Goal: Register for event/course

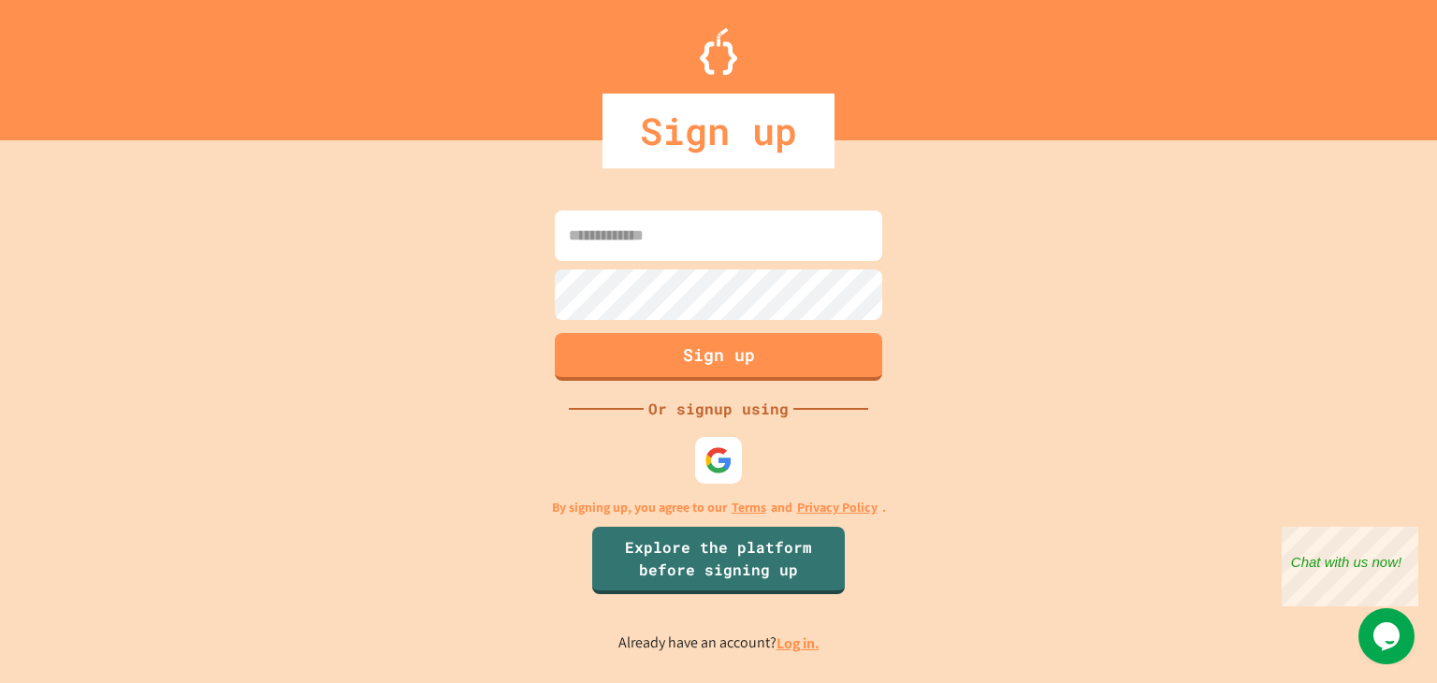
click at [766, 222] on input at bounding box center [718, 235] width 327 height 51
type input "**********"
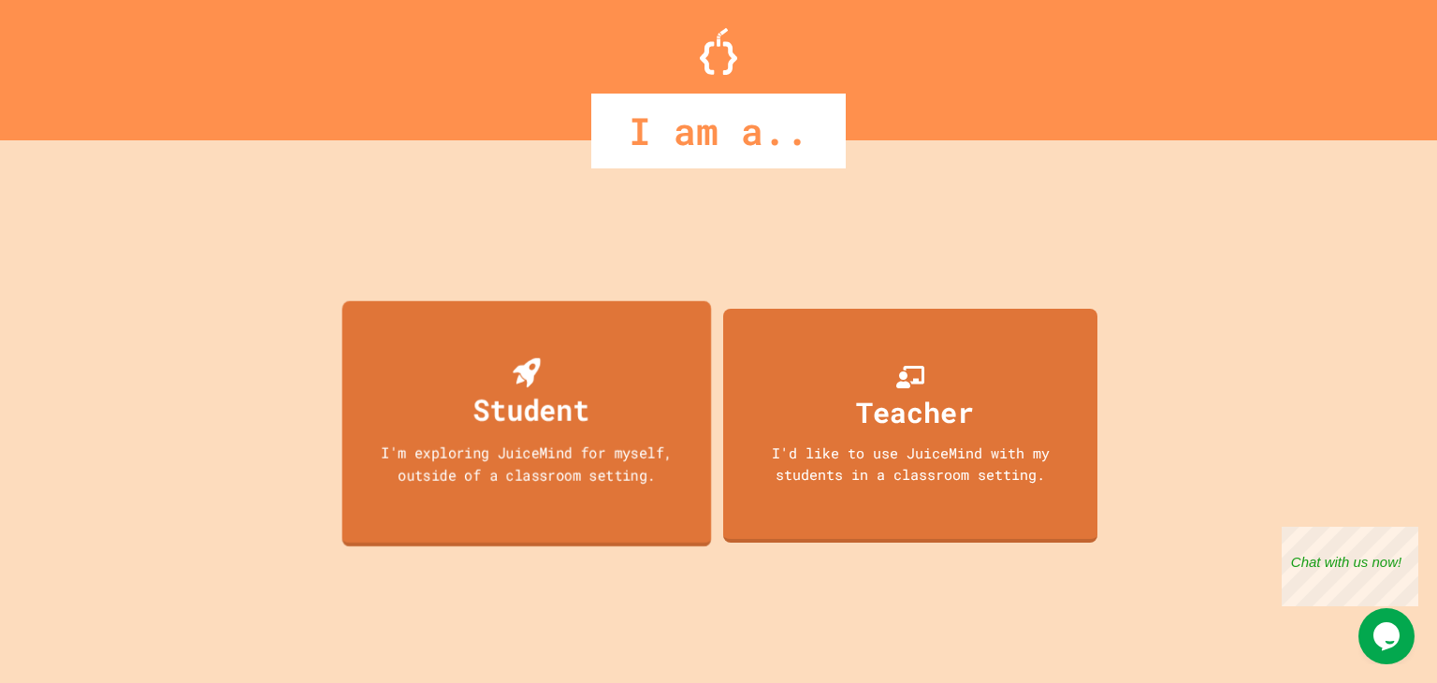
click at [586, 362] on div "Student" at bounding box center [526, 395] width 125 height 74
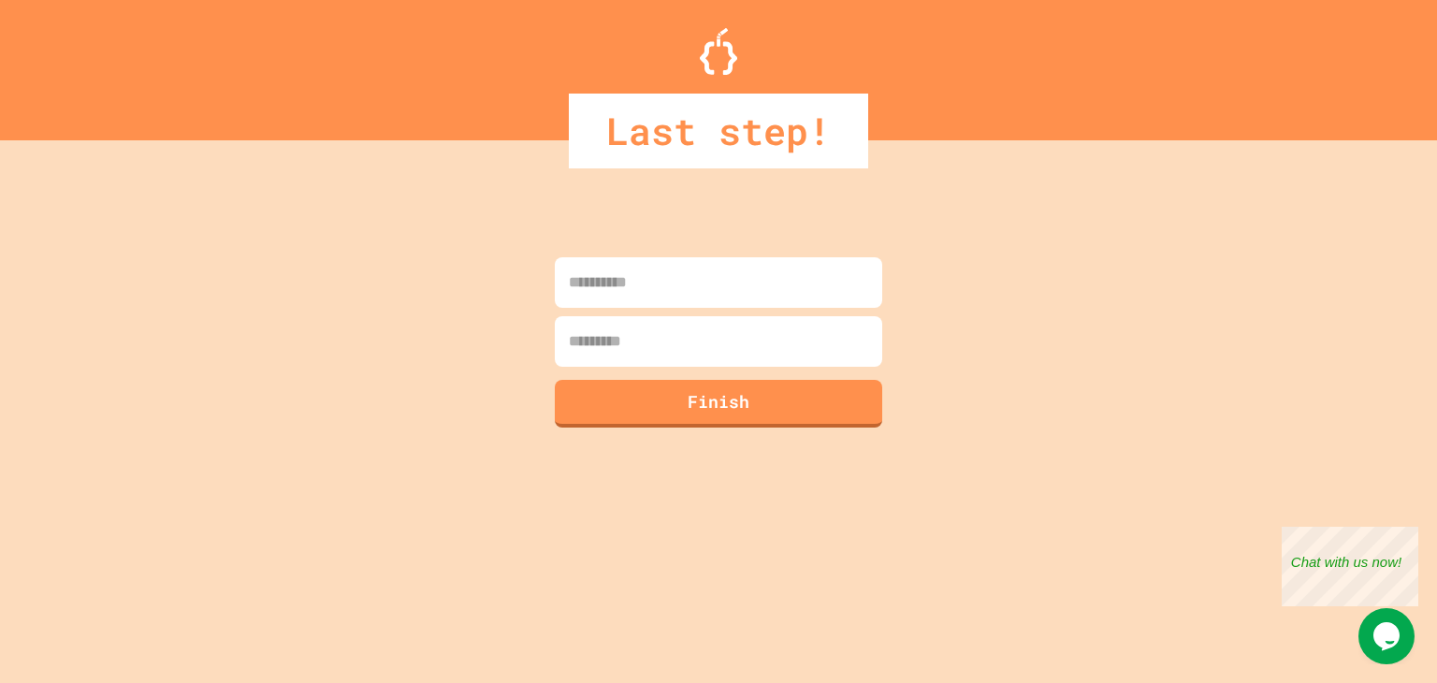
click at [635, 307] on input at bounding box center [718, 282] width 327 height 51
type input "********"
click at [619, 342] on input at bounding box center [718, 341] width 327 height 51
type input "****"
click at [656, 405] on button "Finish" at bounding box center [719, 401] width 334 height 49
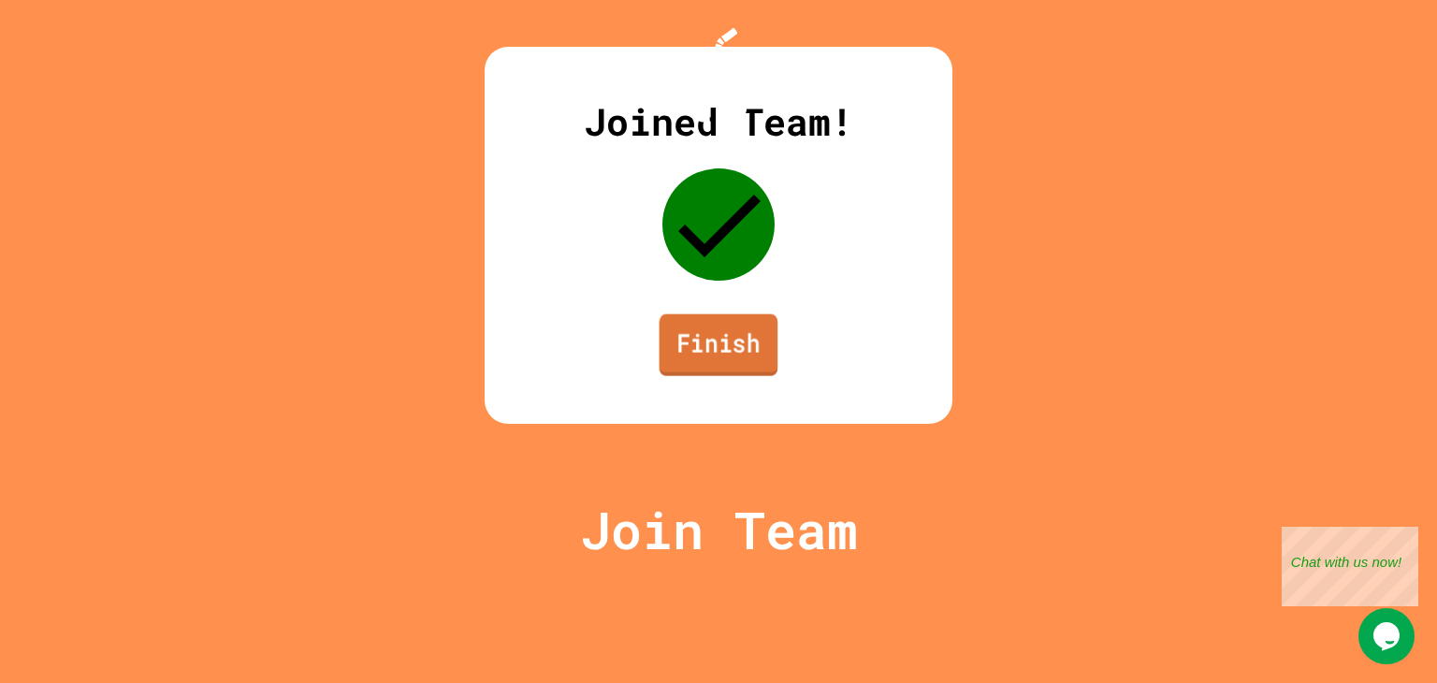
click at [732, 376] on link "Finish" at bounding box center [718, 345] width 119 height 62
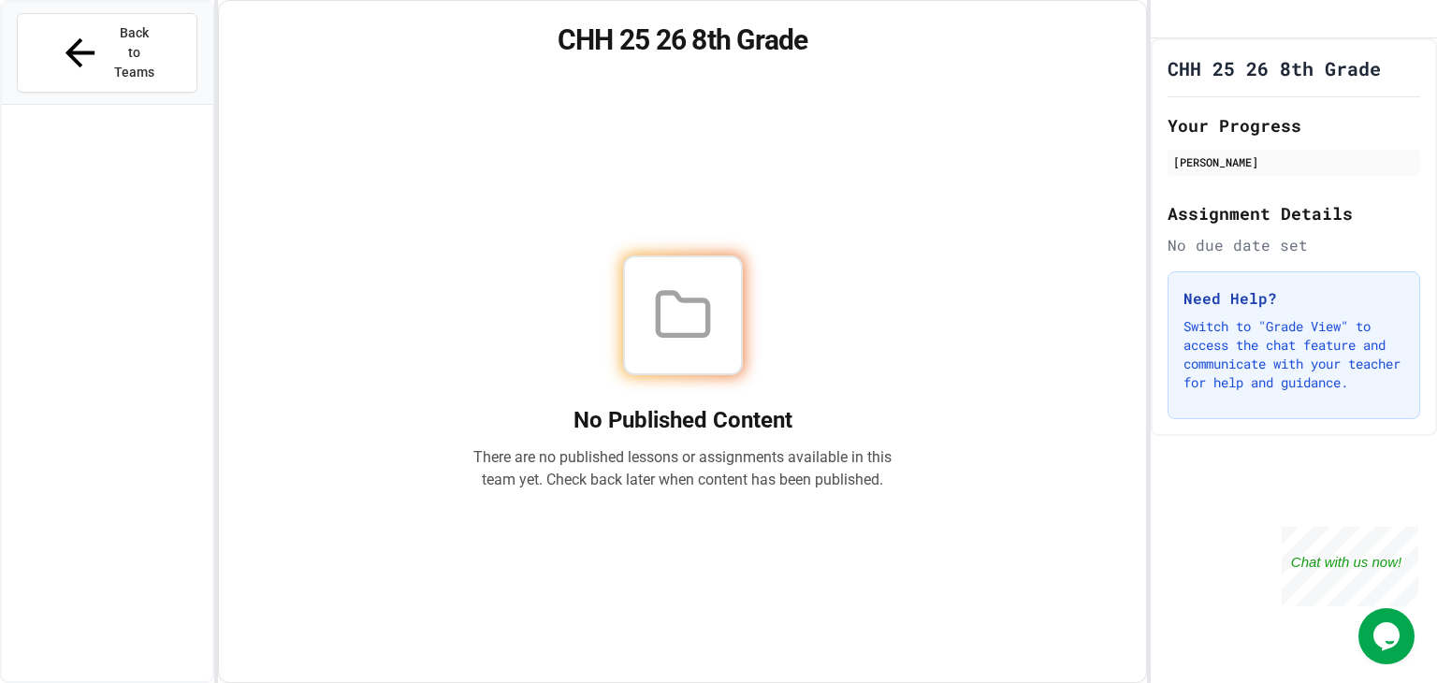
click at [746, 338] on div at bounding box center [682, 315] width 419 height 120
click at [113, 36] on span "Back to Teams" at bounding box center [135, 52] width 44 height 59
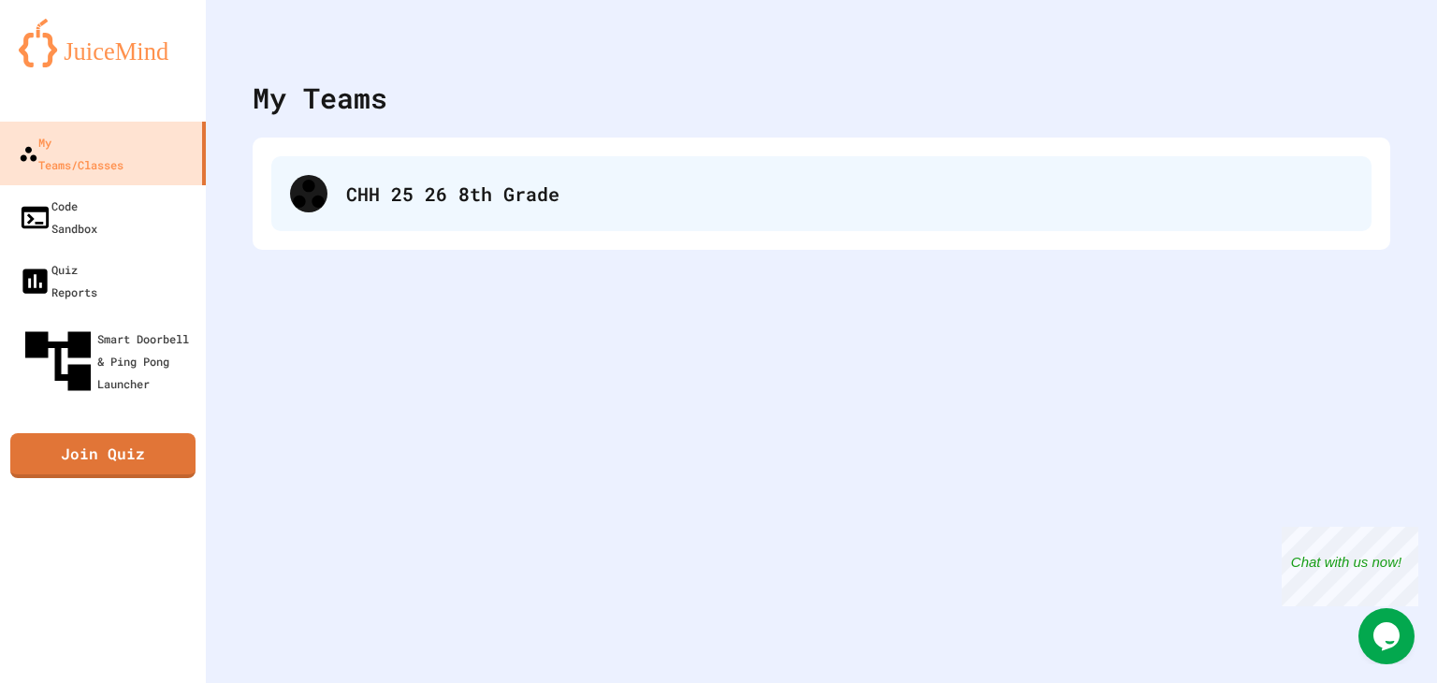
click at [386, 210] on div "CHH 25 26 8th Grade" at bounding box center [821, 193] width 1100 height 75
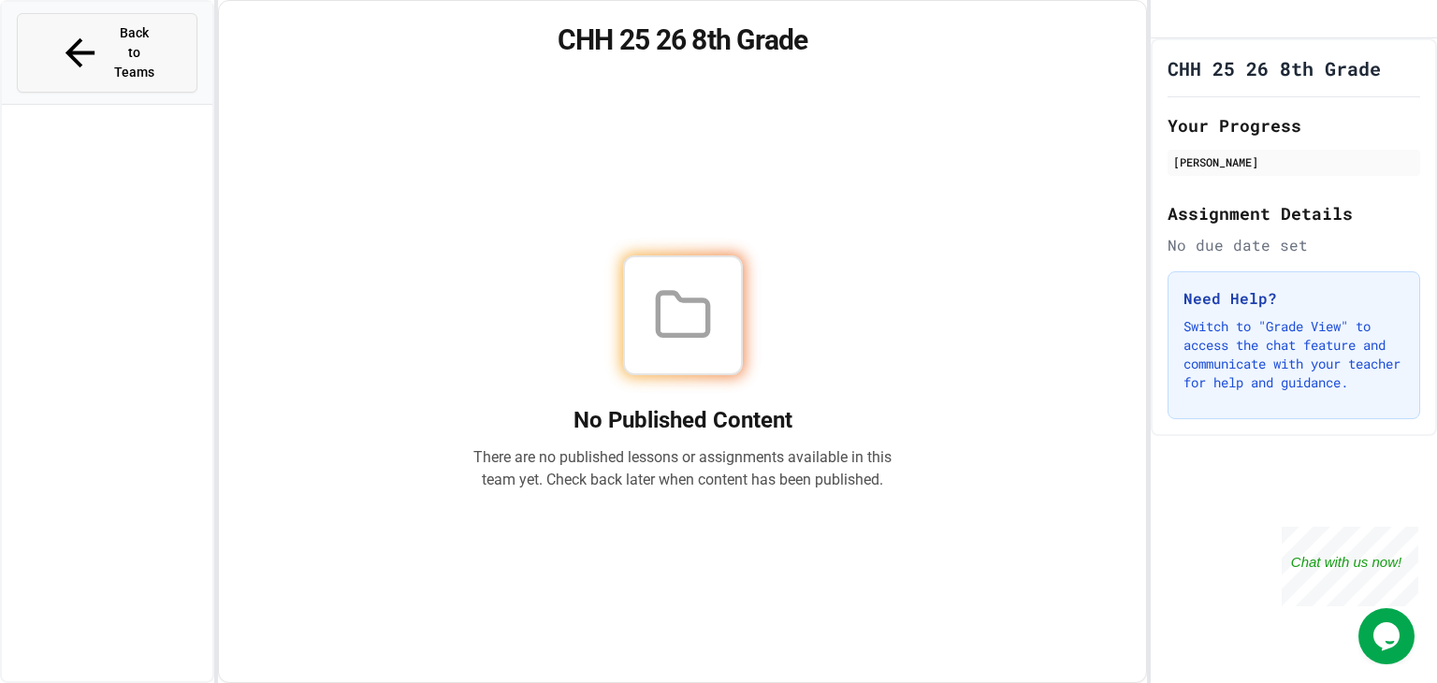
click at [158, 46] on button "Back to Teams" at bounding box center [107, 53] width 181 height 80
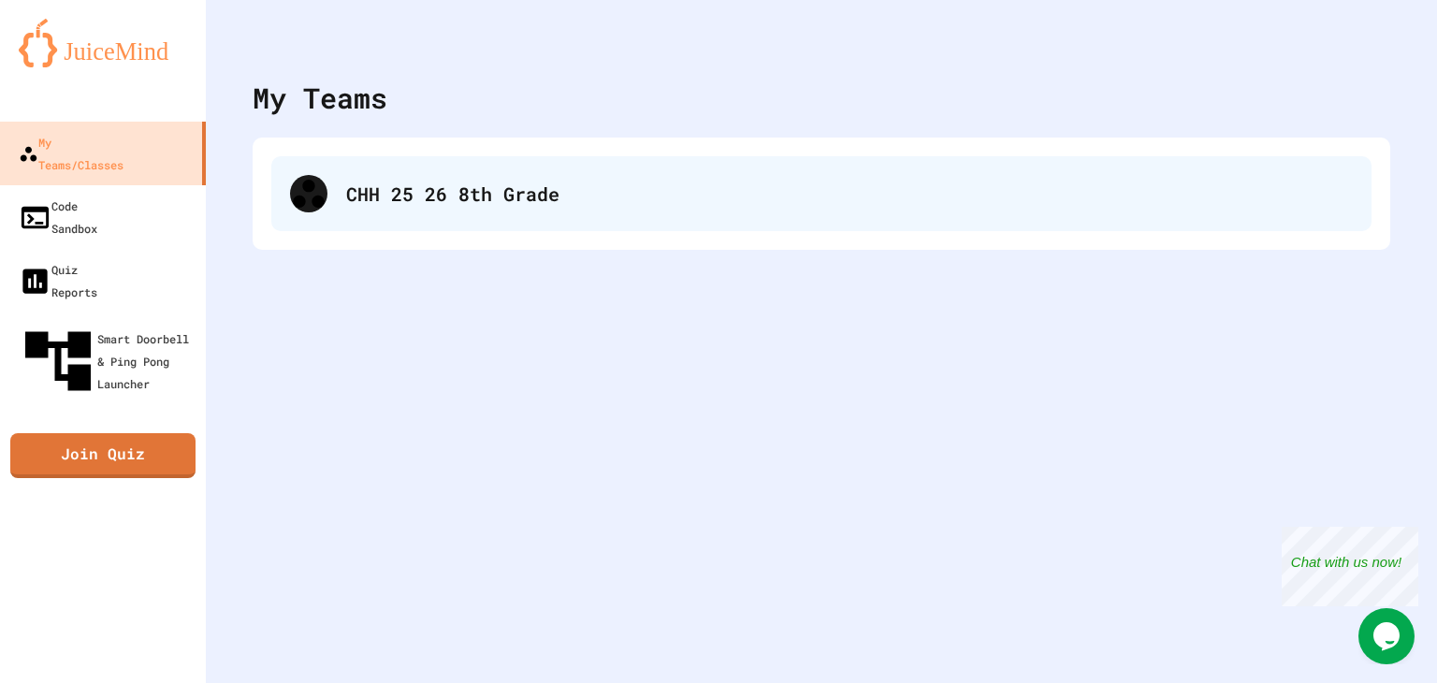
click at [409, 169] on div "CHH 25 26 8th Grade" at bounding box center [821, 193] width 1100 height 75
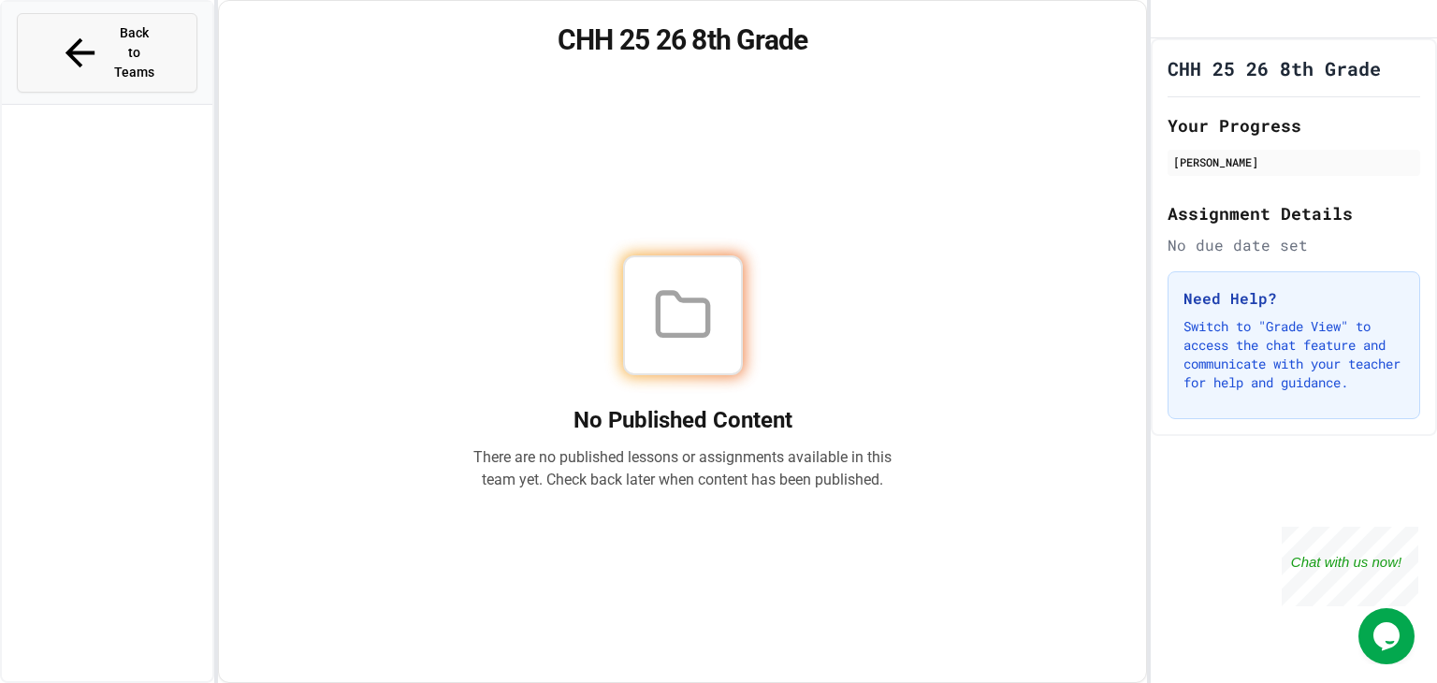
click at [157, 36] on span "Back to Teams" at bounding box center [135, 52] width 44 height 59
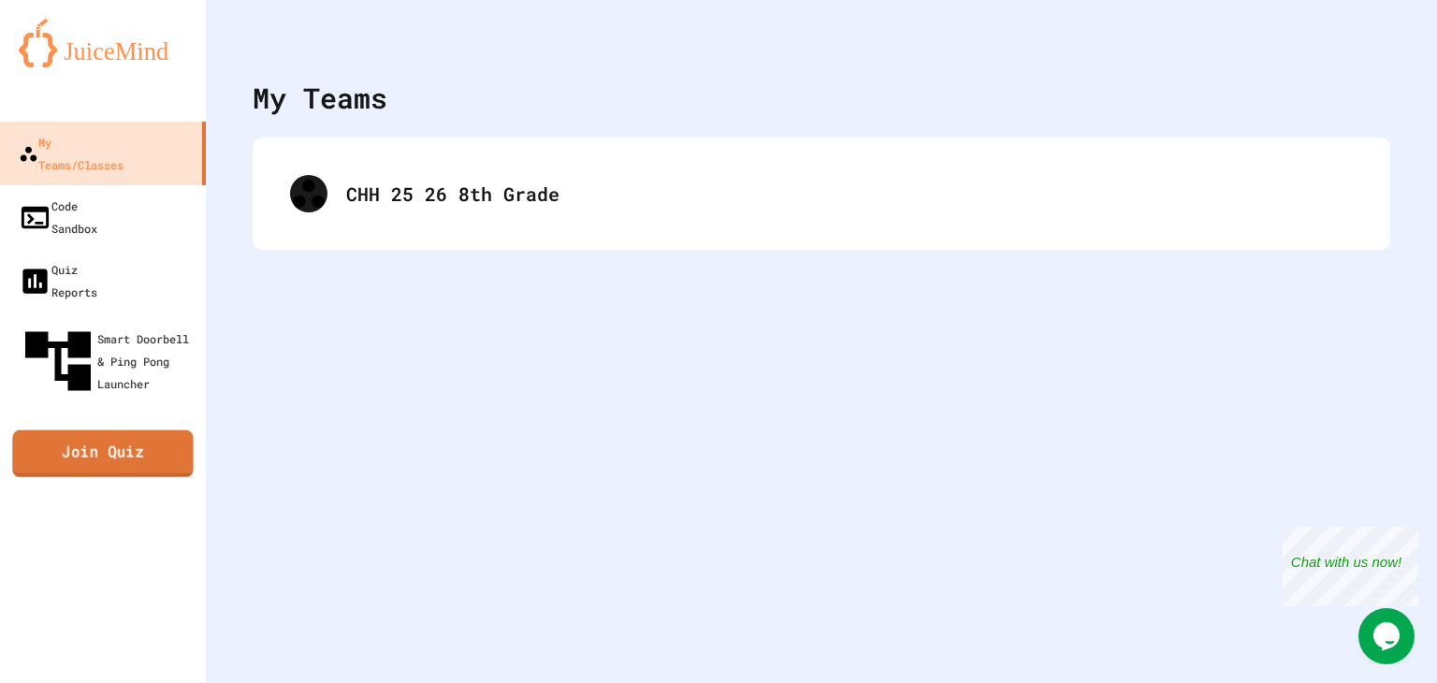
click at [107, 430] on link "Join Quiz" at bounding box center [102, 453] width 181 height 47
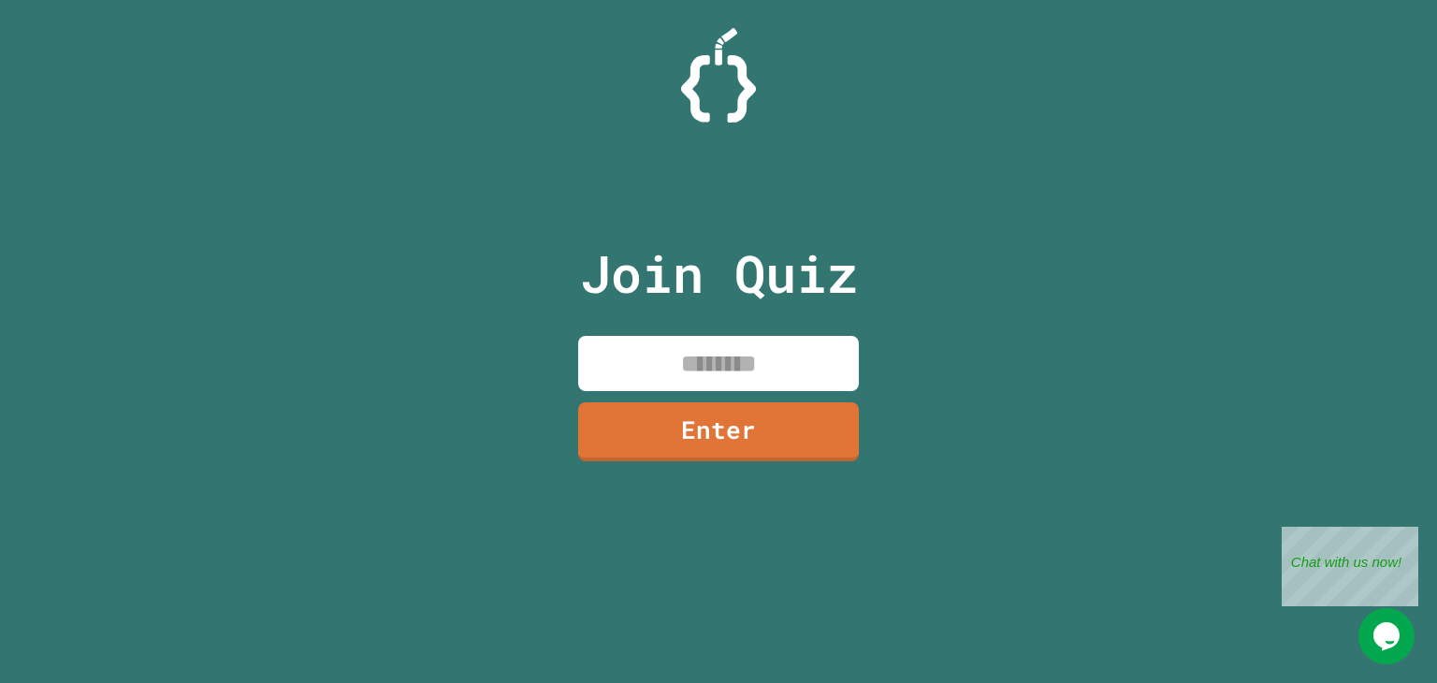
click at [636, 373] on input at bounding box center [718, 363] width 281 height 55
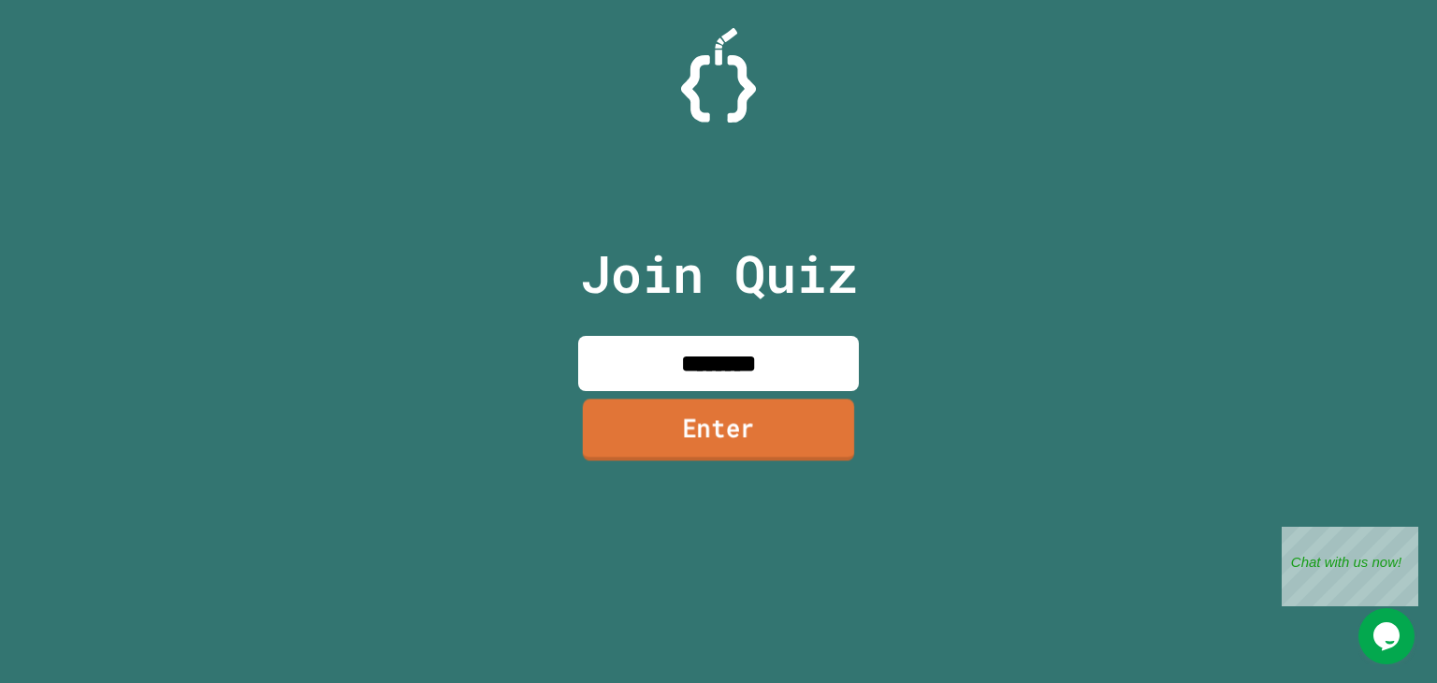
type input "********"
click at [748, 433] on link "Enter" at bounding box center [718, 430] width 271 height 62
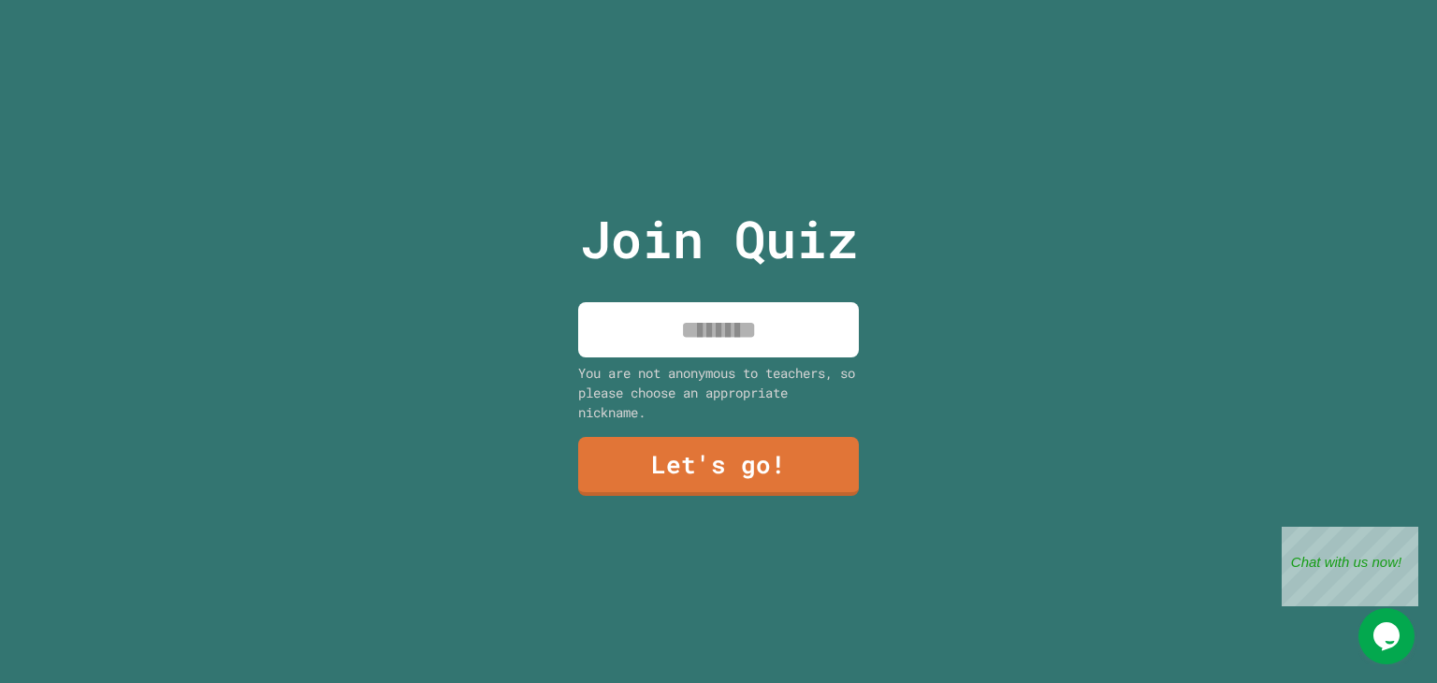
click at [739, 347] on input at bounding box center [718, 329] width 281 height 55
type input "*"
type input "*****"
click at [730, 456] on link "Let's go!" at bounding box center [718, 464] width 272 height 62
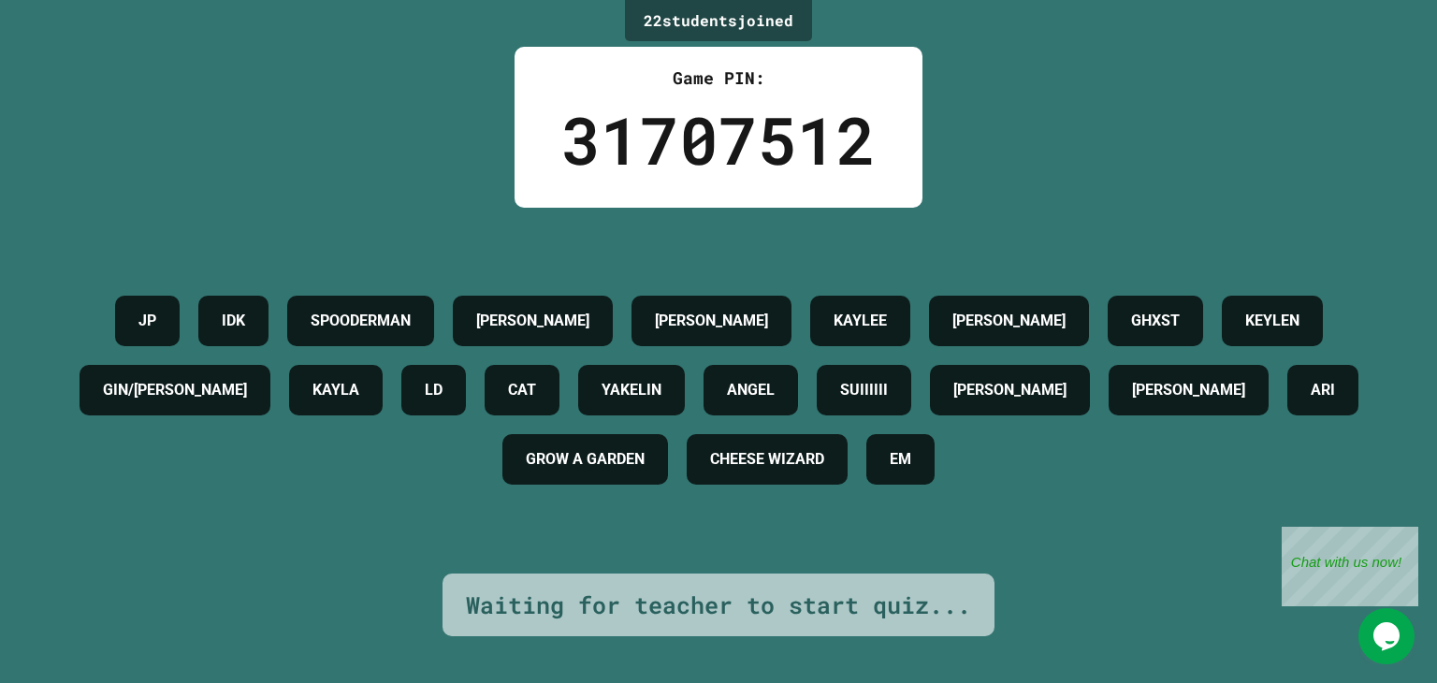
click at [645, 456] on h4 "GROW A GARDEN" at bounding box center [585, 459] width 119 height 22
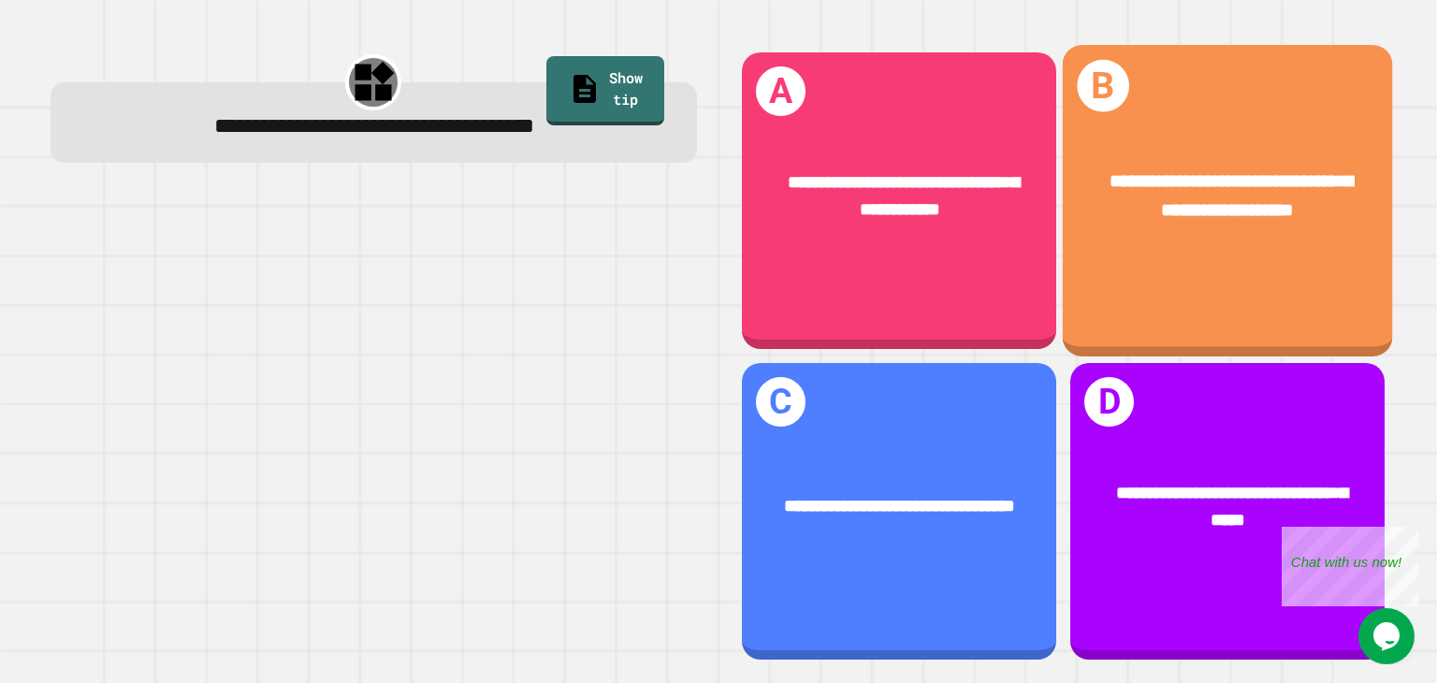
click at [1321, 254] on div "**********" at bounding box center [1227, 195] width 329 height 129
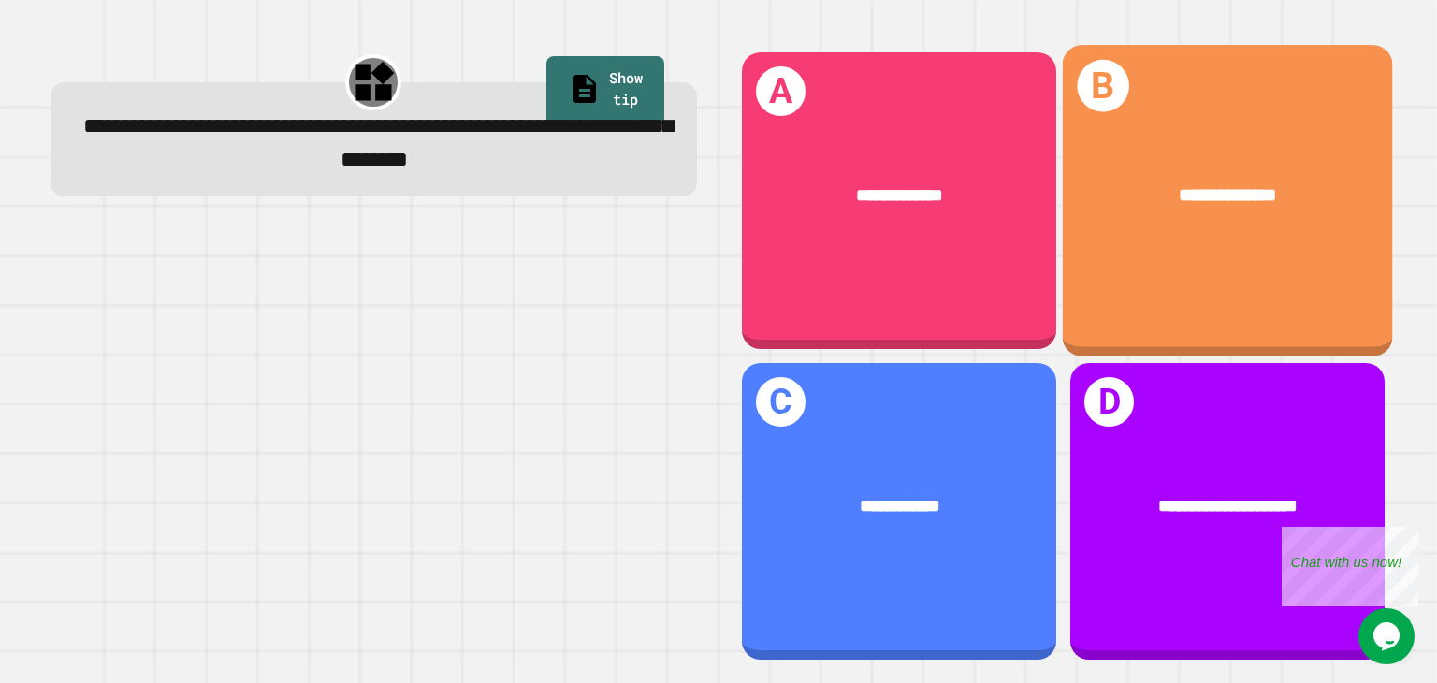
click at [1234, 244] on div "**********" at bounding box center [1227, 195] width 329 height 101
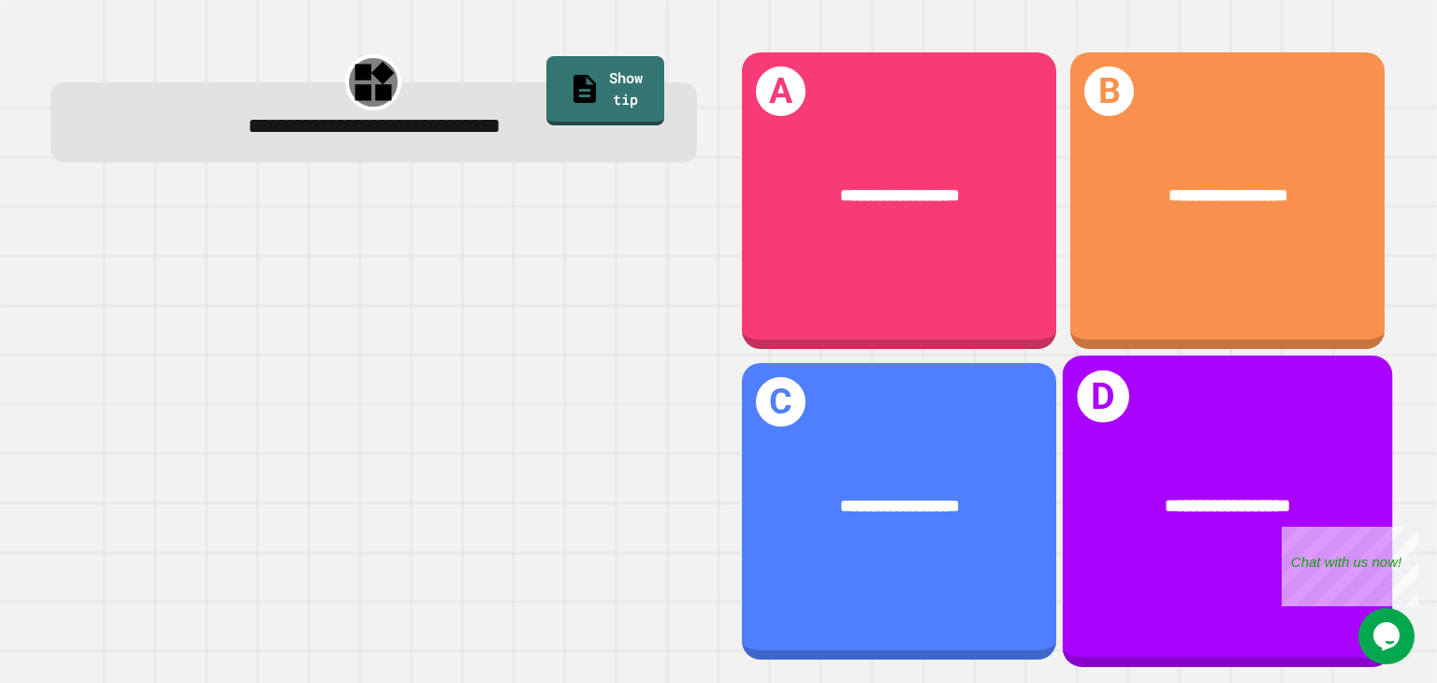
click at [1241, 409] on div "**********" at bounding box center [1227, 510] width 329 height 311
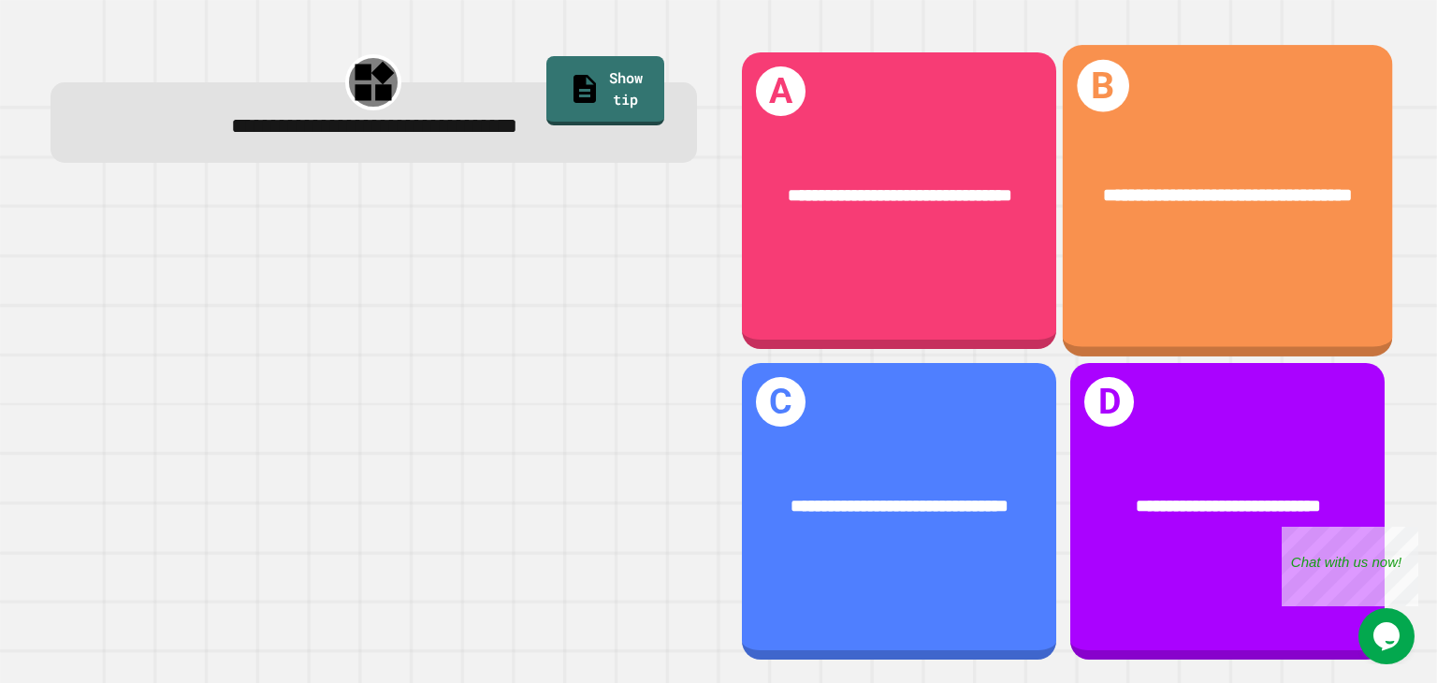
click at [1194, 127] on div "**********" at bounding box center [1227, 200] width 329 height 311
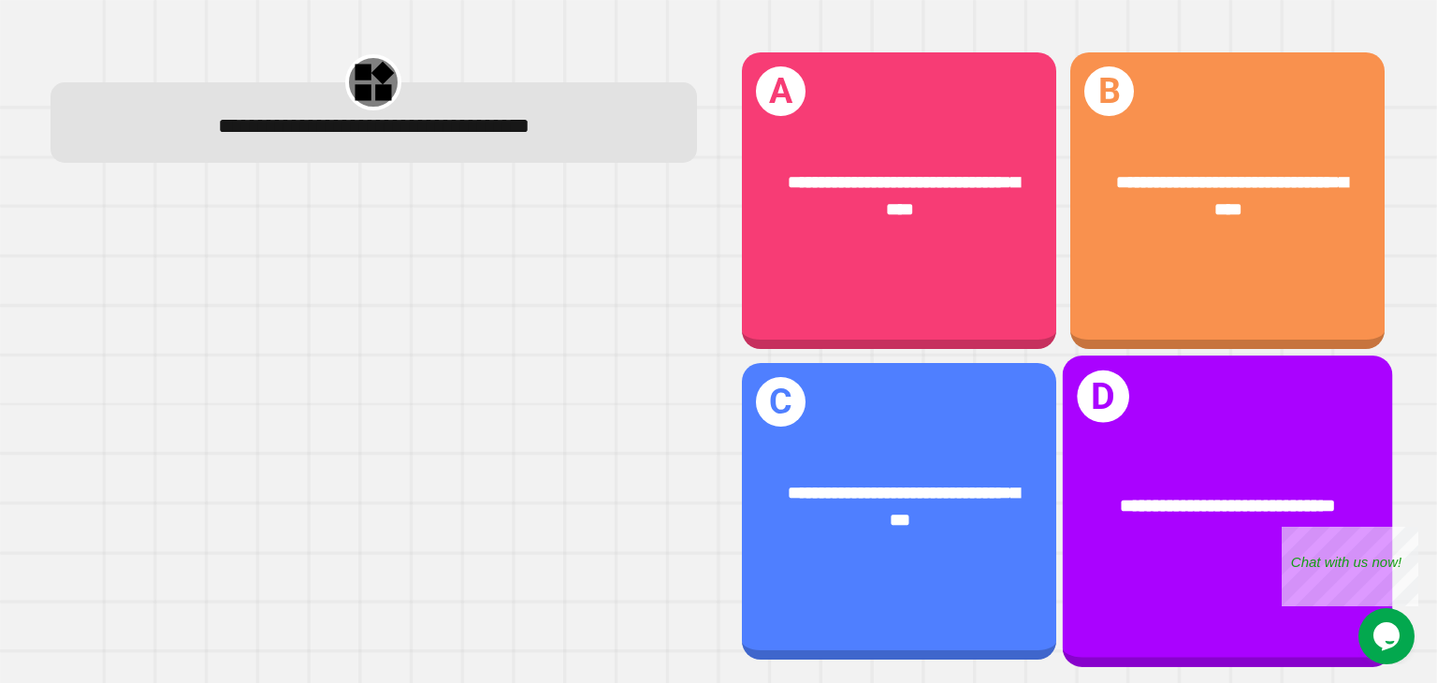
click at [1191, 475] on div "**********" at bounding box center [1227, 506] width 329 height 101
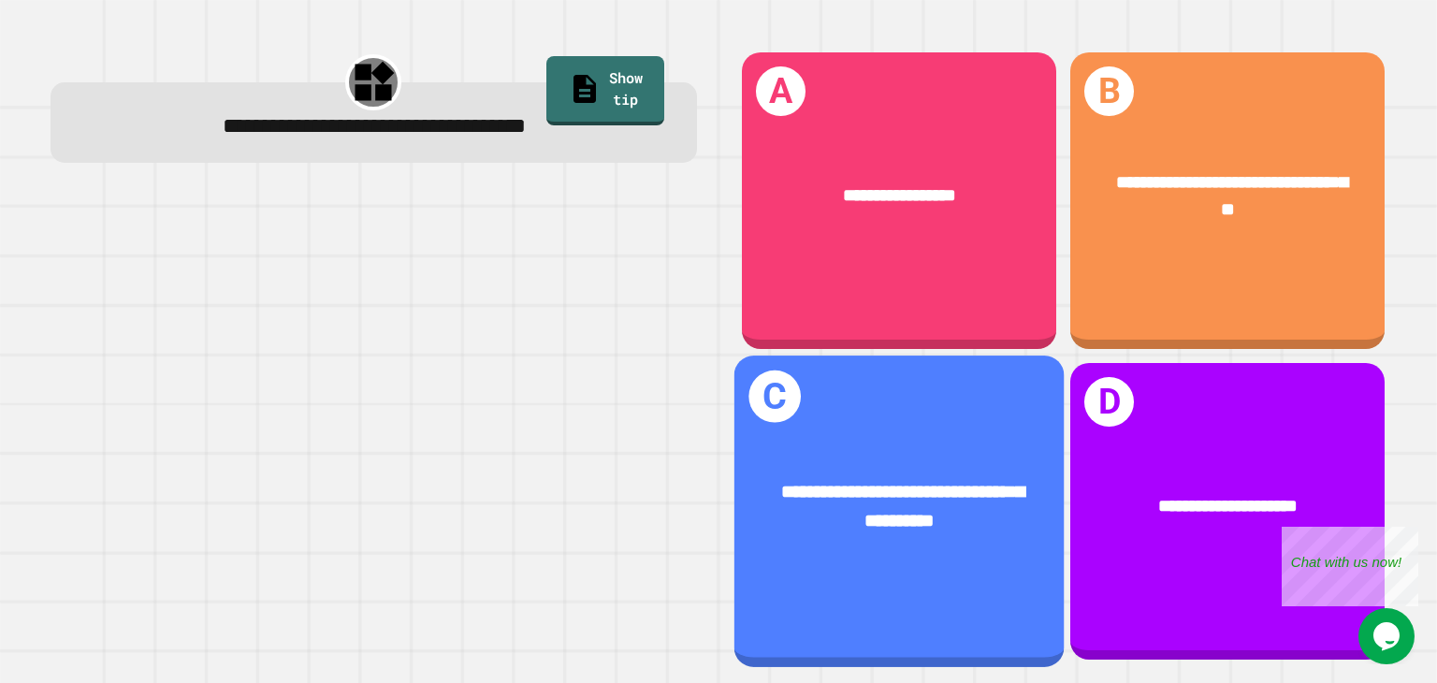
click at [895, 406] on div "**********" at bounding box center [898, 510] width 329 height 311
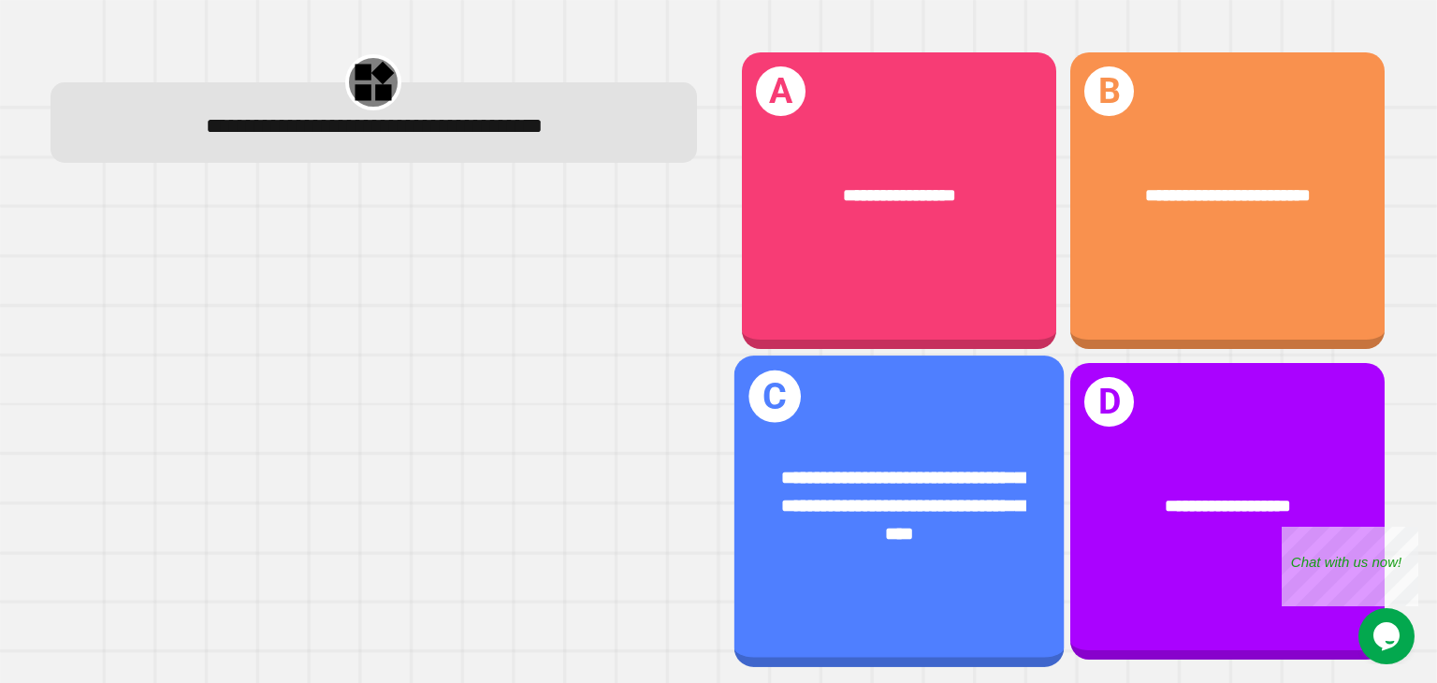
click at [962, 424] on div "**********" at bounding box center [898, 510] width 329 height 311
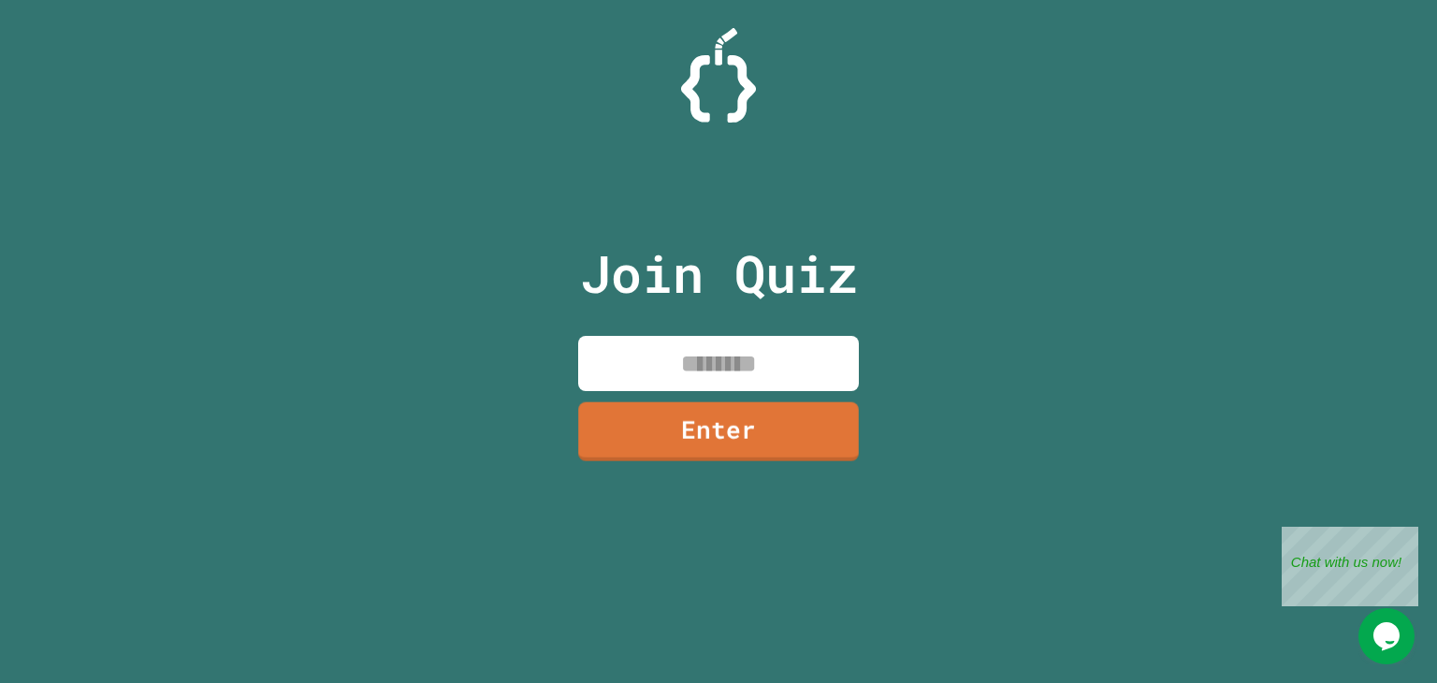
click at [806, 367] on input at bounding box center [718, 363] width 281 height 55
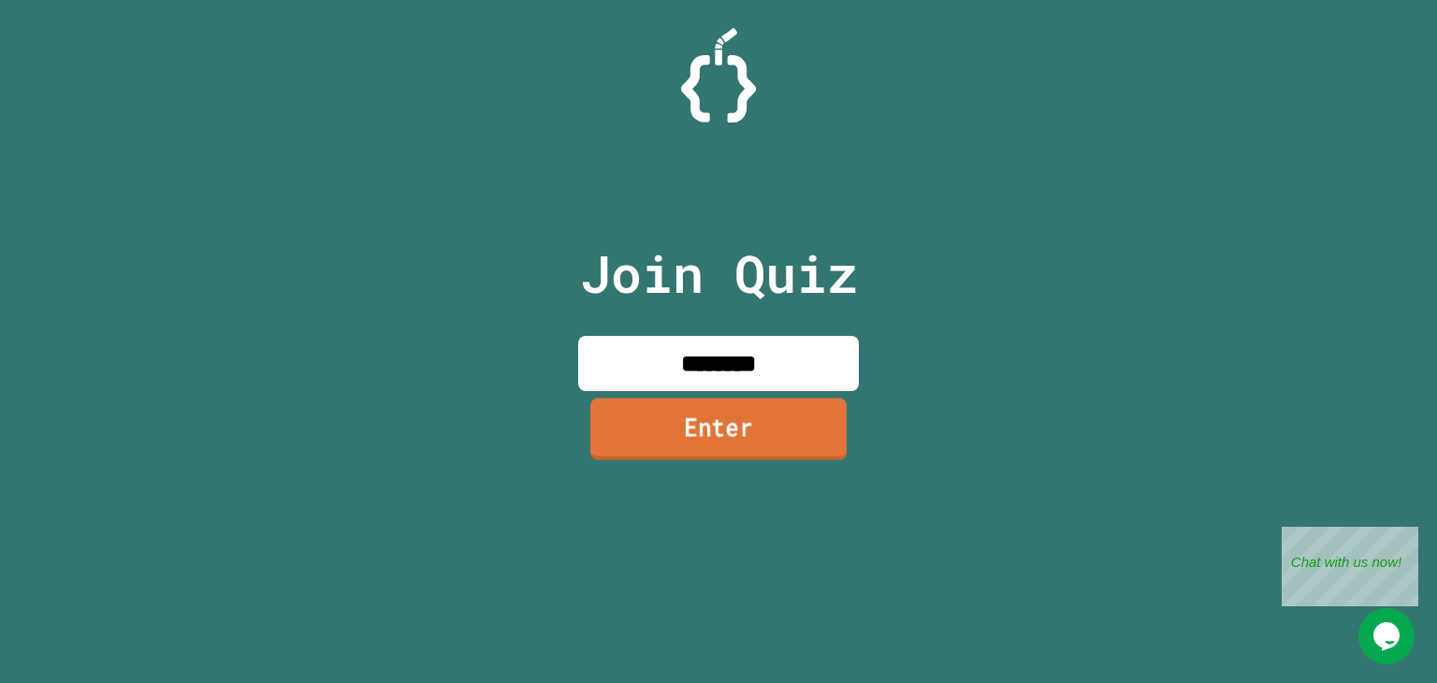
type input "********"
click at [819, 447] on link "Enter" at bounding box center [718, 430] width 256 height 62
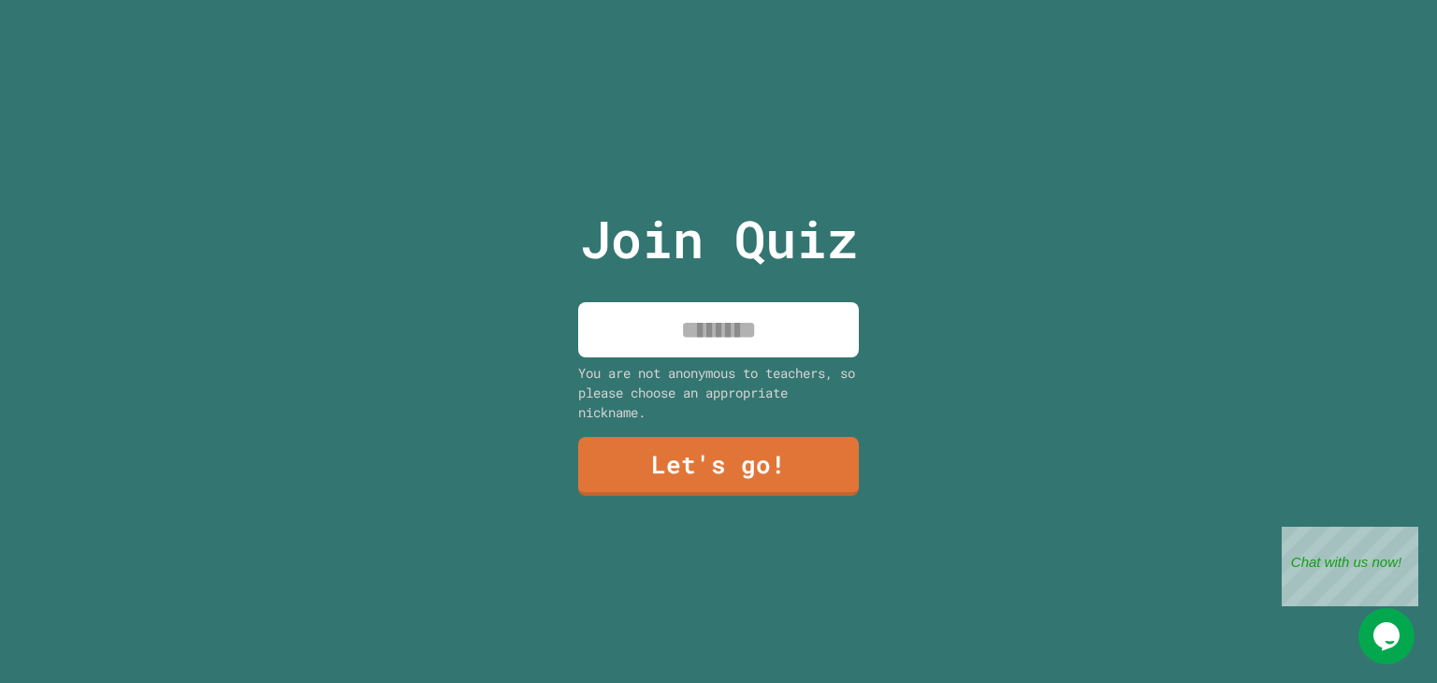
click at [755, 326] on input at bounding box center [718, 329] width 281 height 55
type input "*"
type input "*****"
click at [754, 459] on link "Let's go!" at bounding box center [718, 464] width 277 height 62
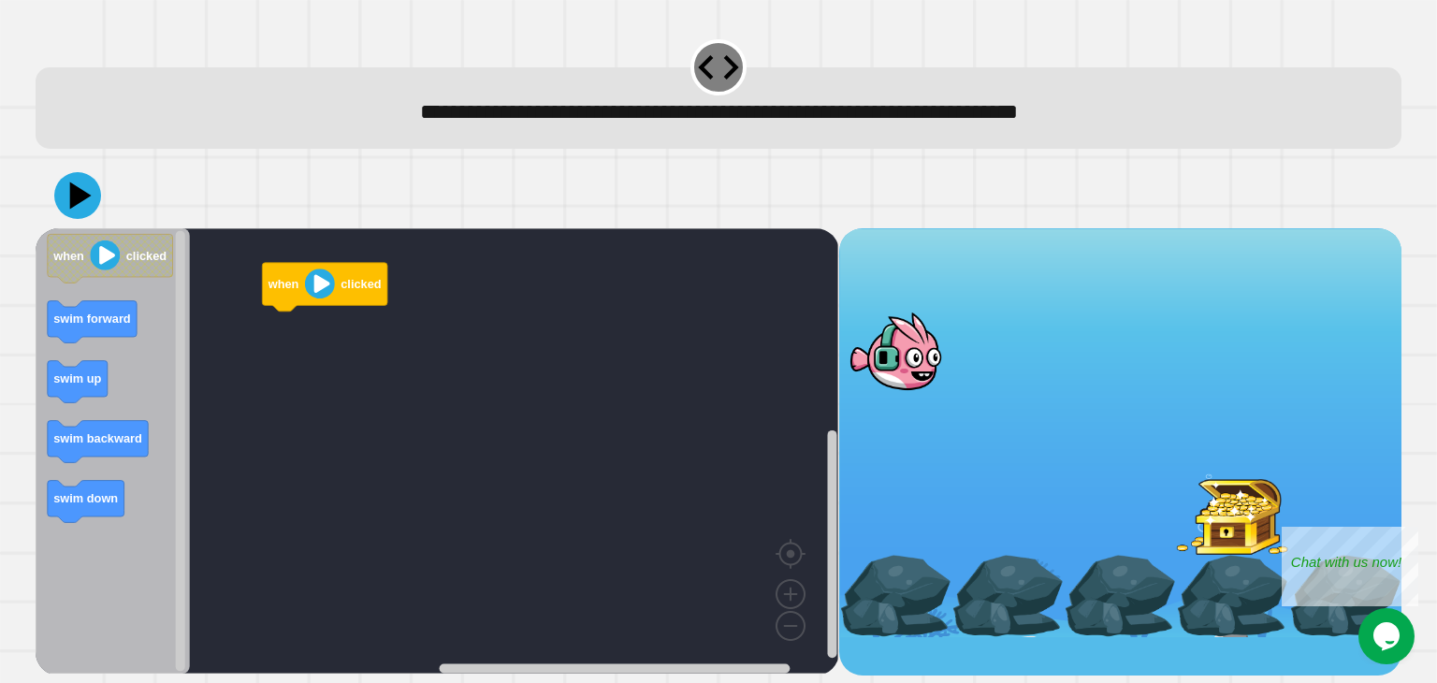
click at [316, 288] on image "Blockly Workspace" at bounding box center [320, 283] width 30 height 30
click at [320, 285] on image "Blockly Workspace" at bounding box center [320, 283] width 30 height 30
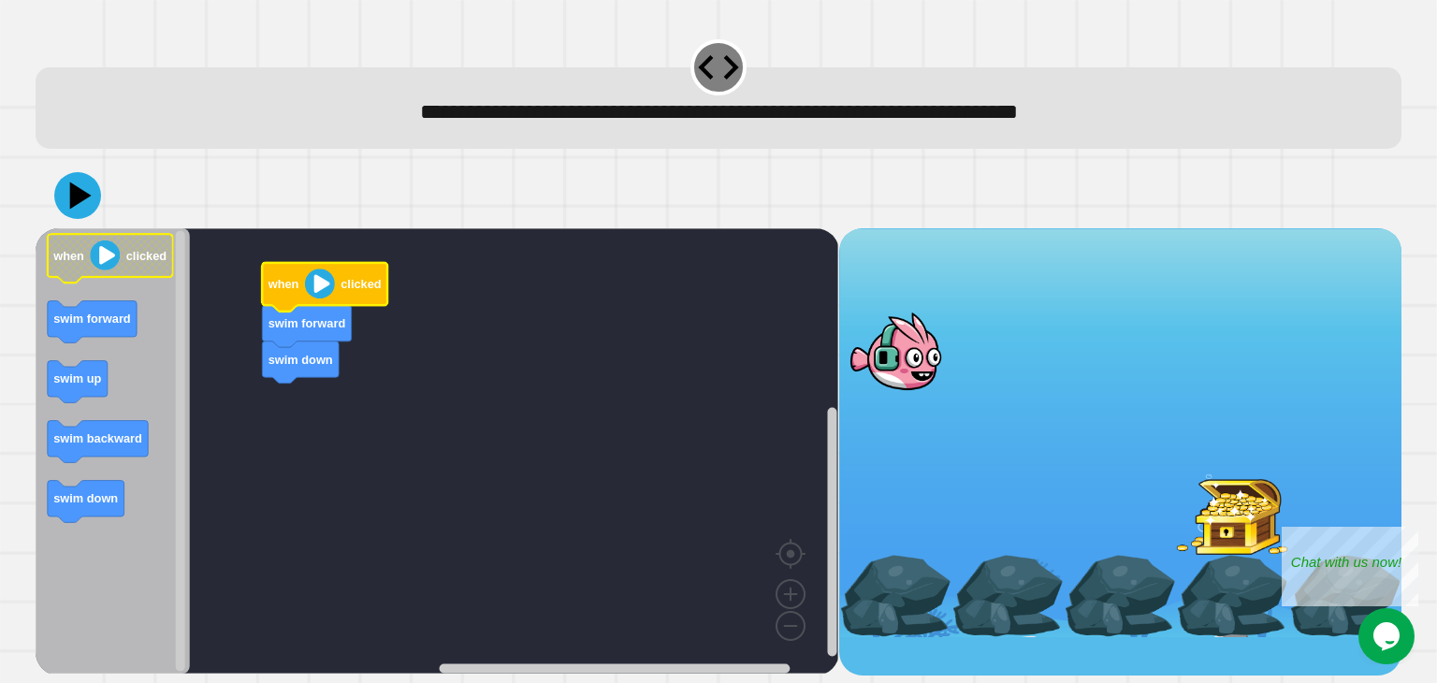
click at [107, 260] on image "Blockly Workspace" at bounding box center [106, 255] width 30 height 30
click at [79, 192] on icon at bounding box center [81, 195] width 26 height 33
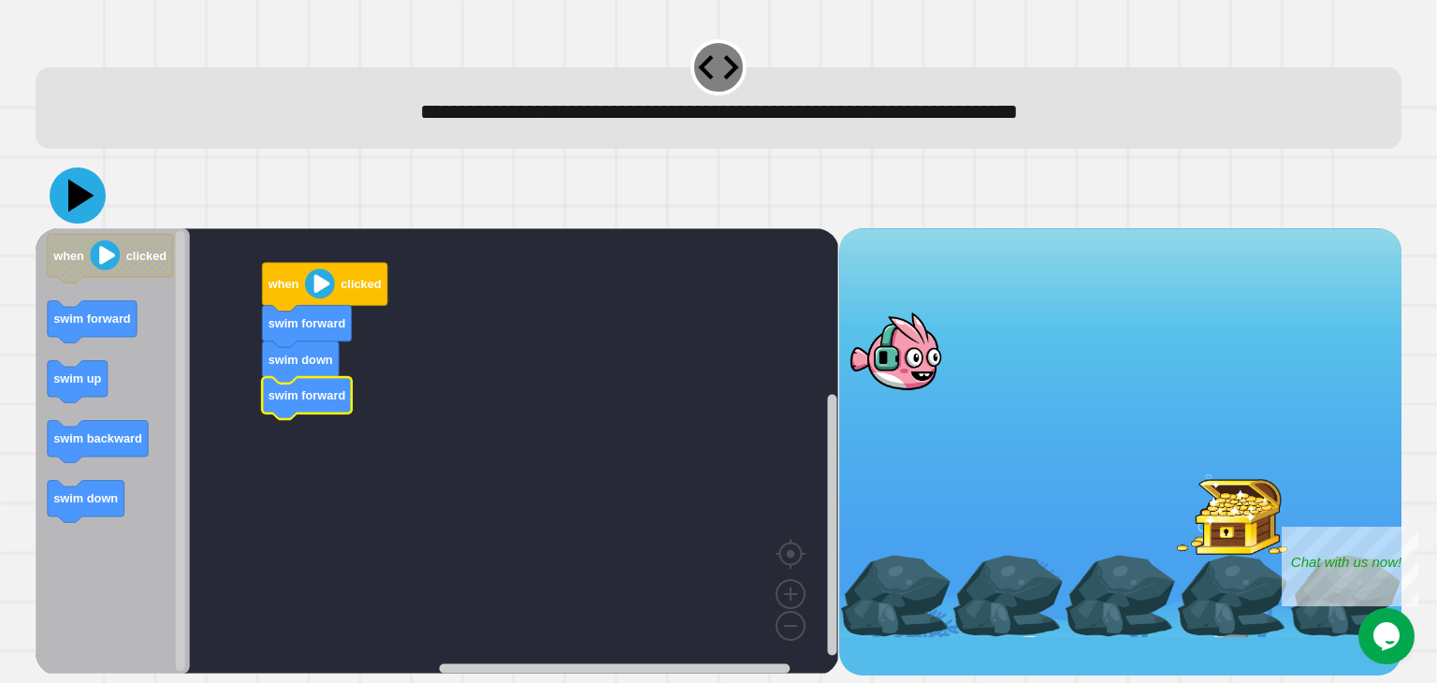
click at [79, 199] on icon at bounding box center [81, 195] width 26 height 33
click at [71, 191] on icon at bounding box center [81, 195] width 26 height 33
click at [83, 197] on icon at bounding box center [81, 195] width 26 height 33
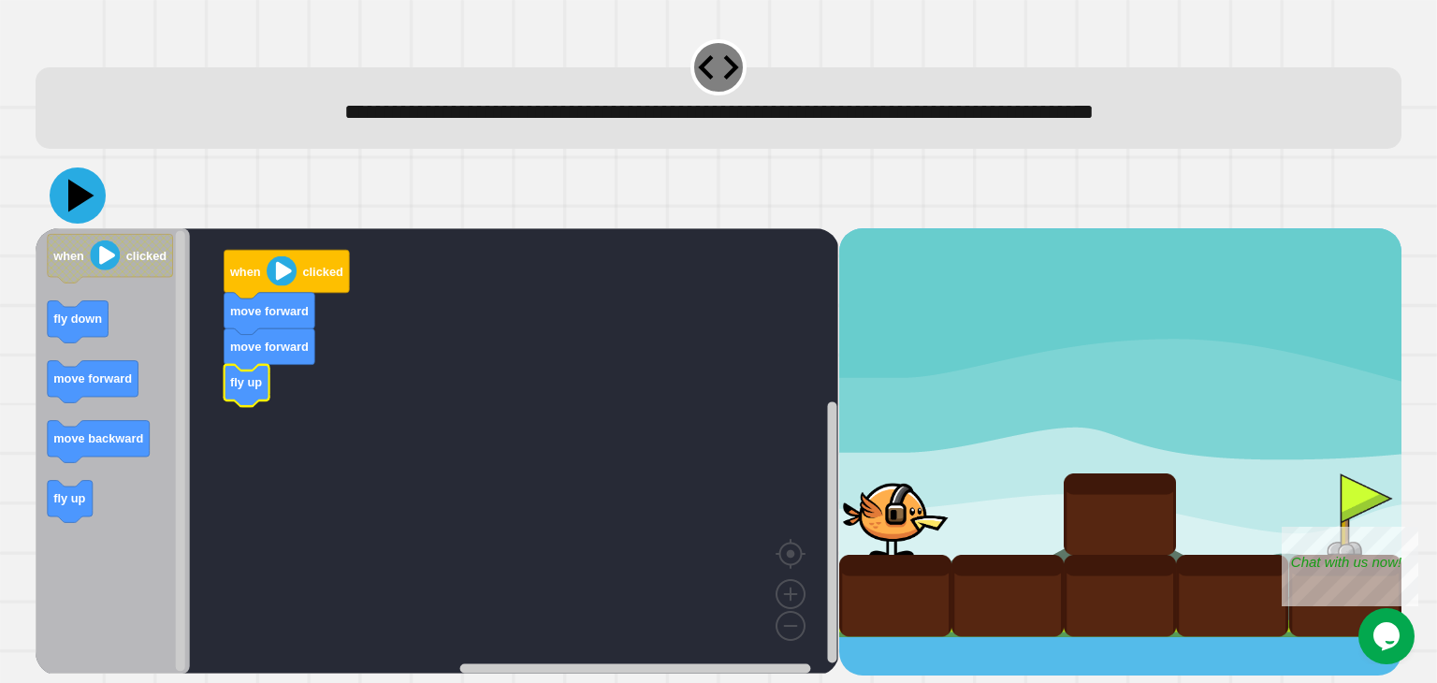
click at [77, 185] on icon at bounding box center [78, 195] width 56 height 56
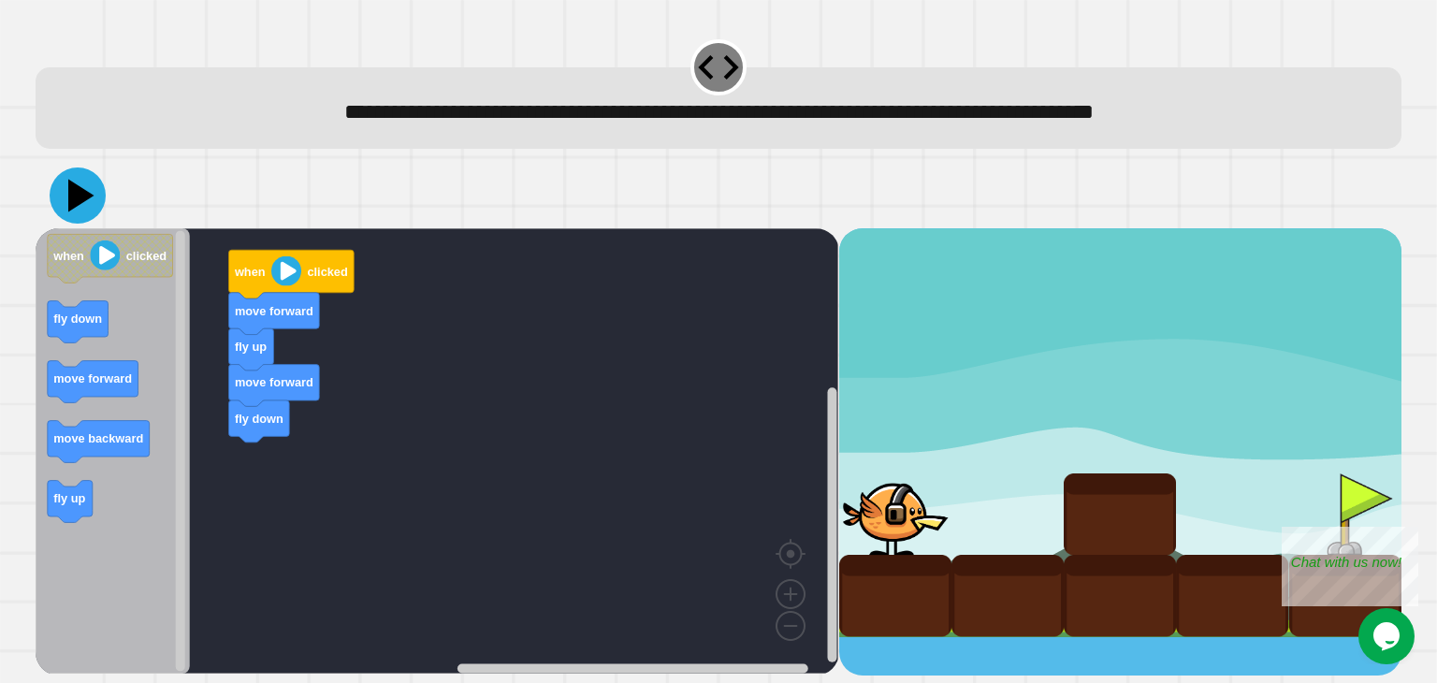
click at [65, 203] on icon at bounding box center [78, 195] width 56 height 56
click at [88, 442] on g "move backward" at bounding box center [99, 442] width 102 height 42
click at [72, 212] on icon at bounding box center [78, 195] width 56 height 56
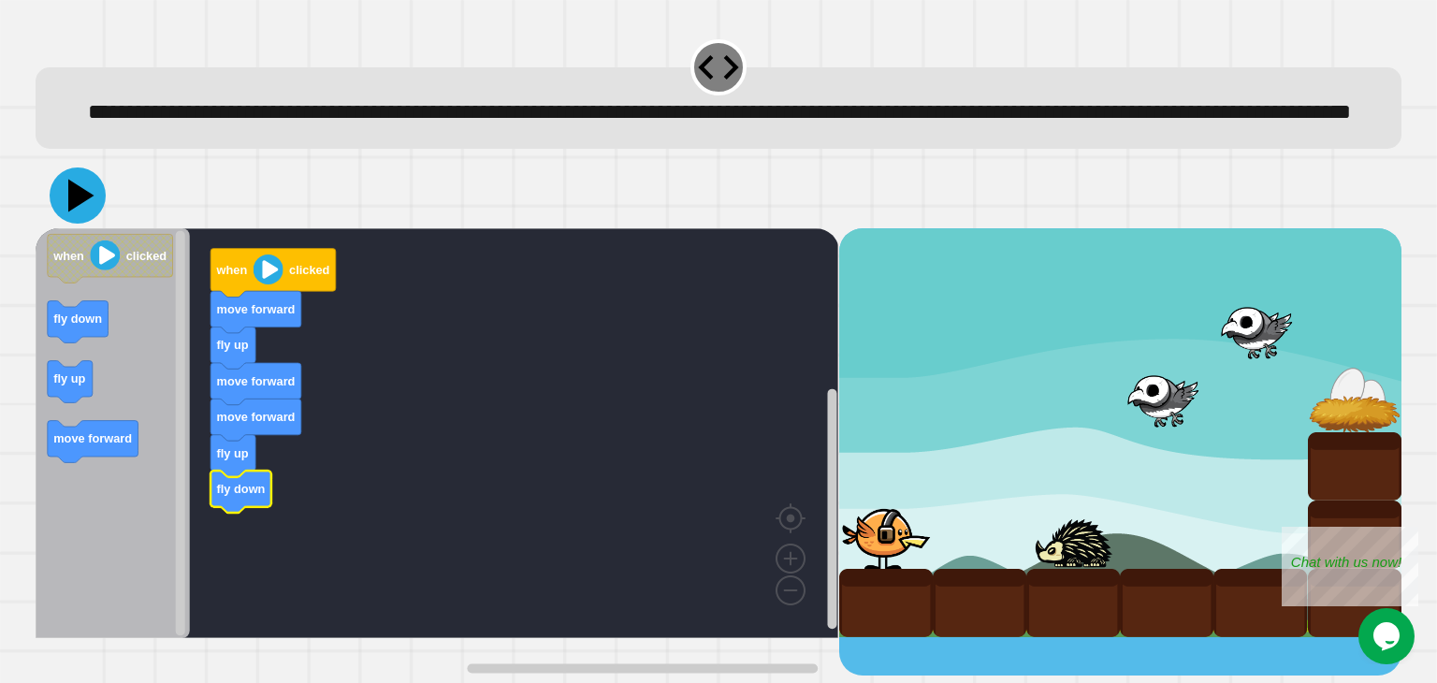
click at [80, 224] on icon at bounding box center [78, 195] width 56 height 56
click at [83, 224] on icon at bounding box center [78, 195] width 56 height 56
click at [83, 211] on icon at bounding box center [81, 195] width 26 height 33
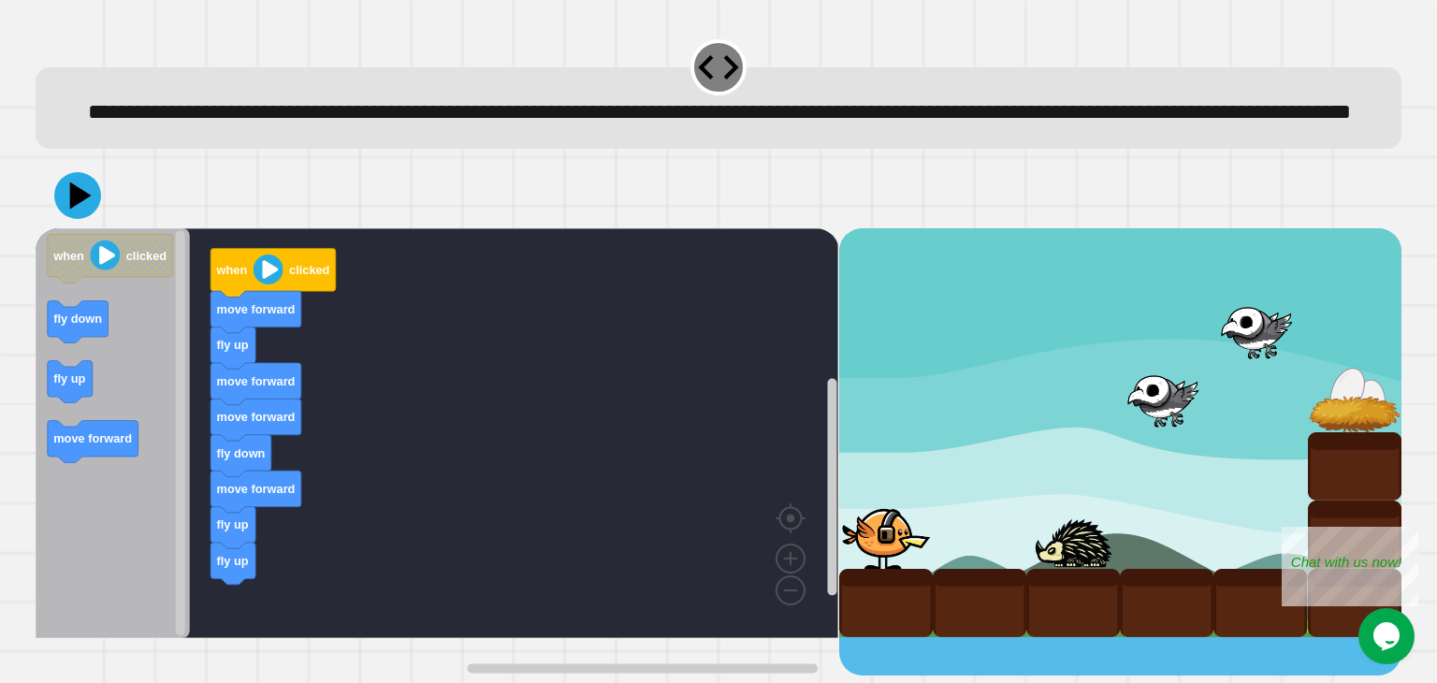
click at [87, 389] on icon "Blockly Workspace" at bounding box center [113, 433] width 154 height 410
click at [83, 211] on icon at bounding box center [81, 195] width 26 height 33
click at [65, 224] on icon at bounding box center [78, 195] width 56 height 56
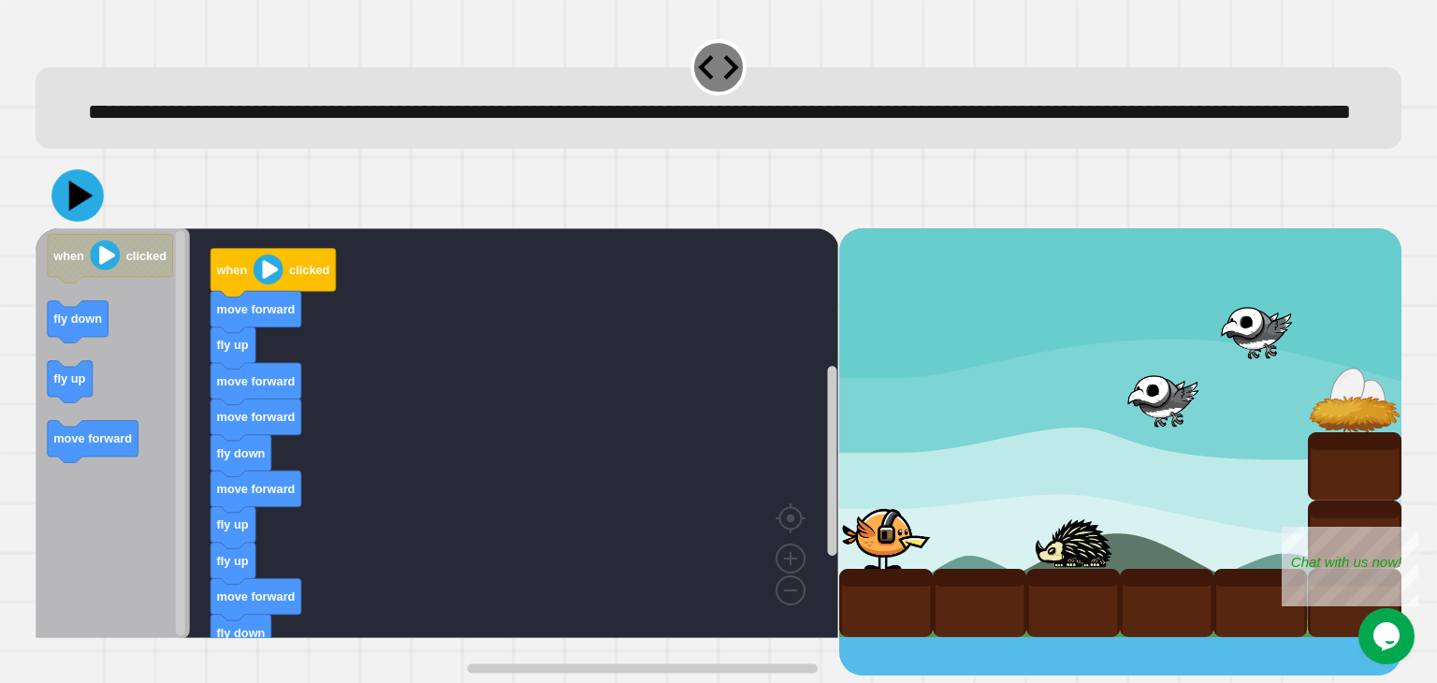
click at [78, 222] on icon at bounding box center [77, 195] width 52 height 52
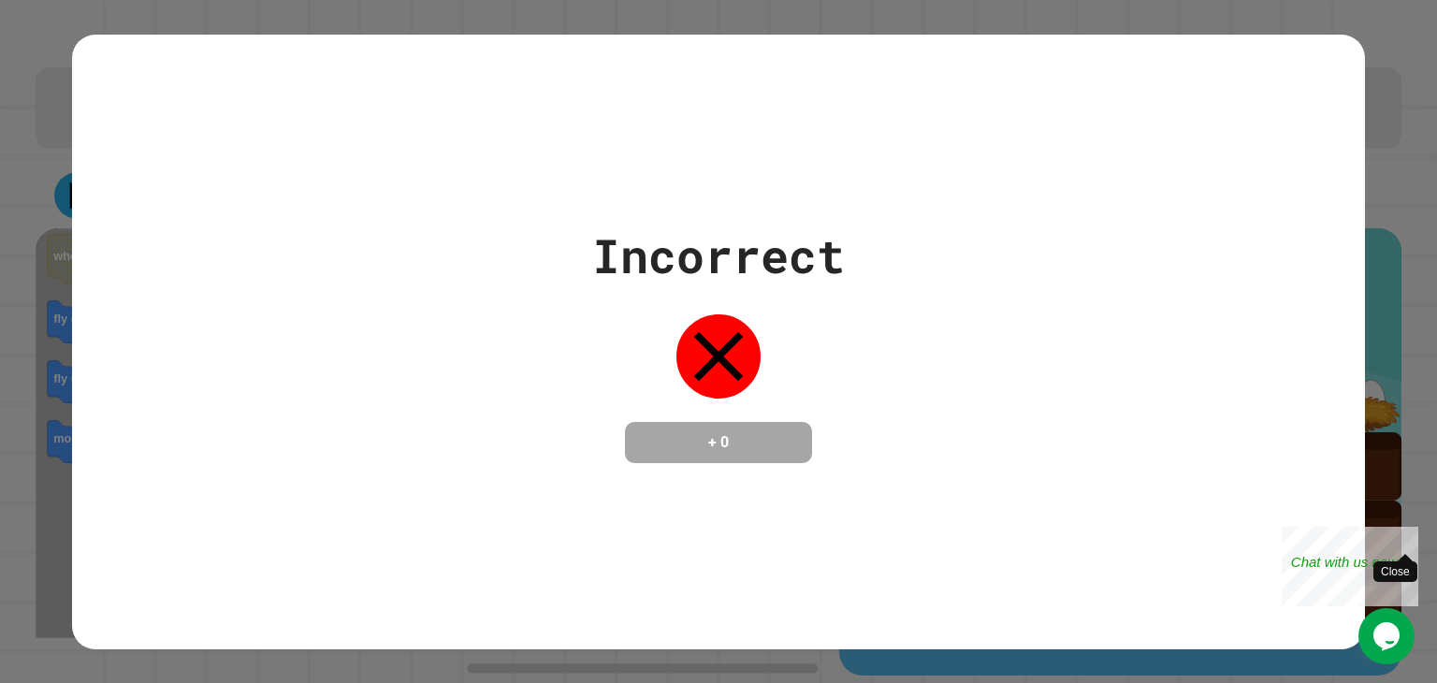
click at [1409, 535] on div "Close" at bounding box center [1404, 538] width 23 height 23
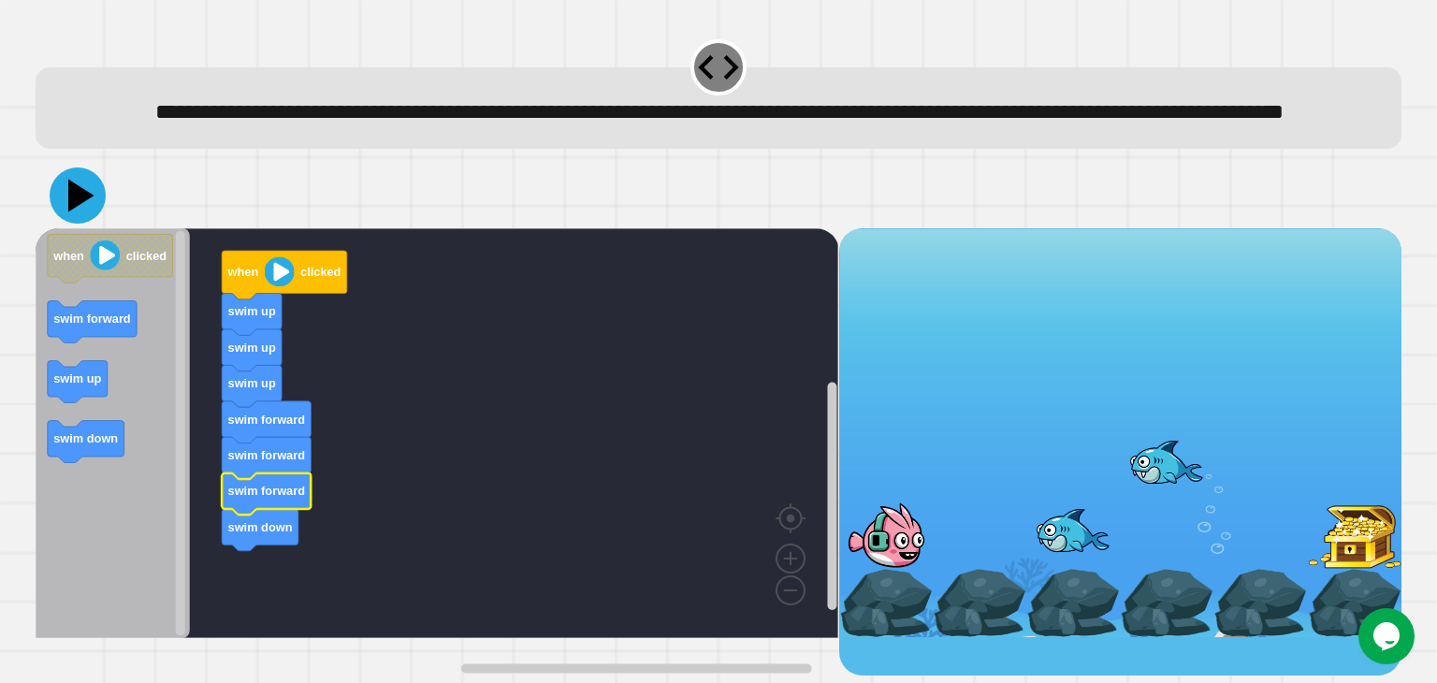
click at [81, 211] on icon at bounding box center [81, 195] width 26 height 33
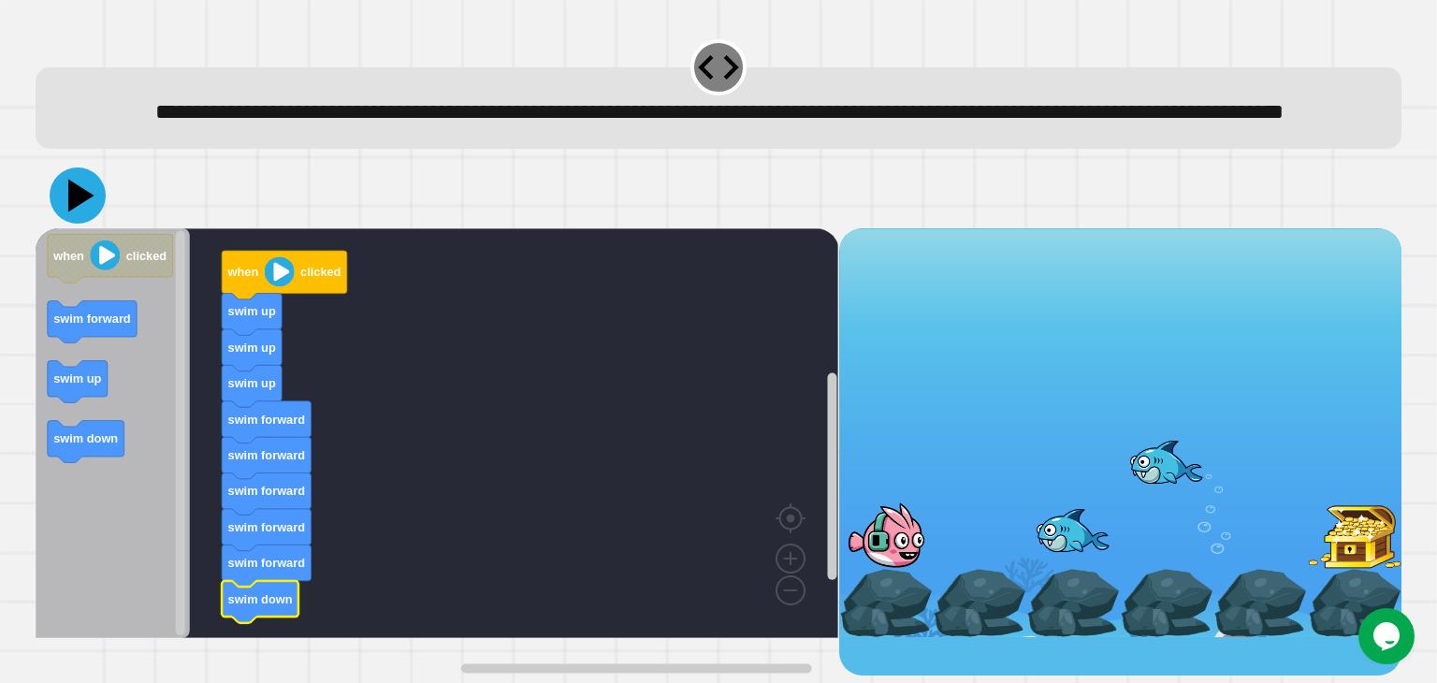
click at [71, 211] on icon at bounding box center [81, 195] width 26 height 33
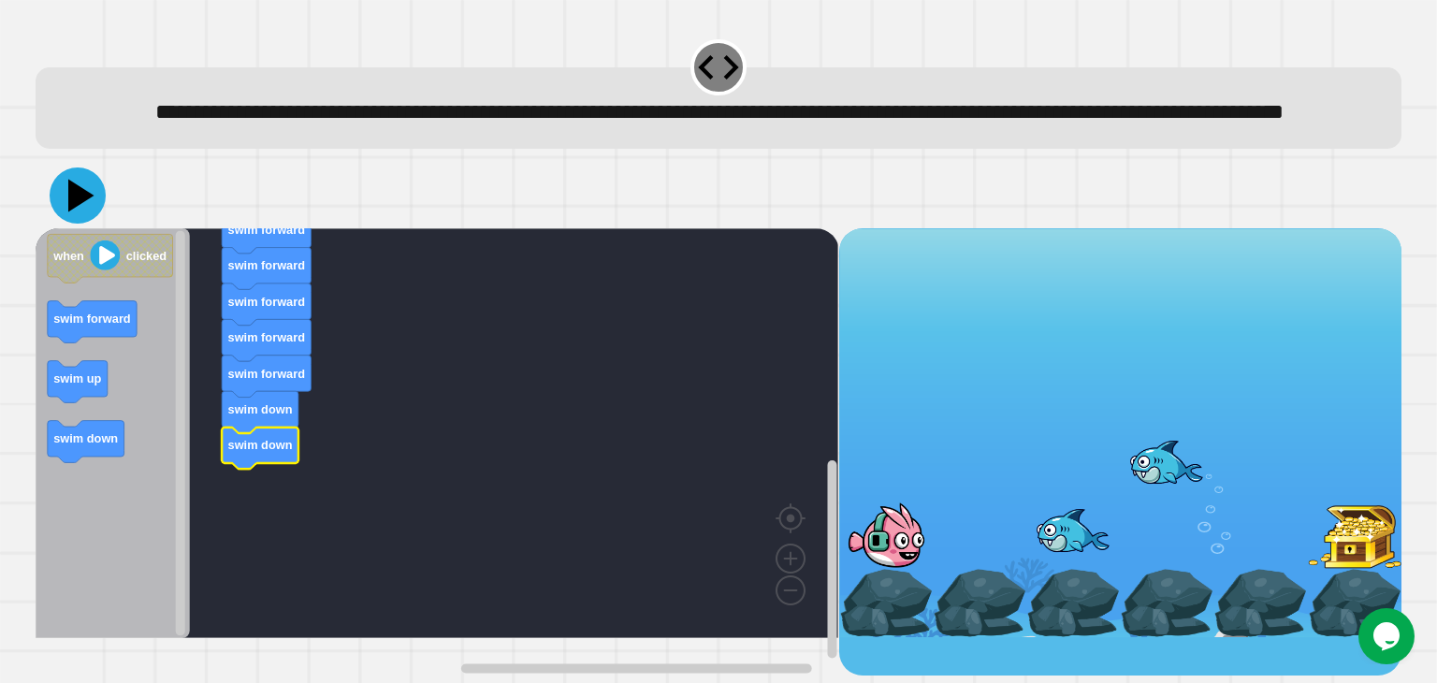
click at [83, 224] on icon at bounding box center [78, 195] width 56 height 56
click at [86, 224] on icon at bounding box center [78, 195] width 56 height 56
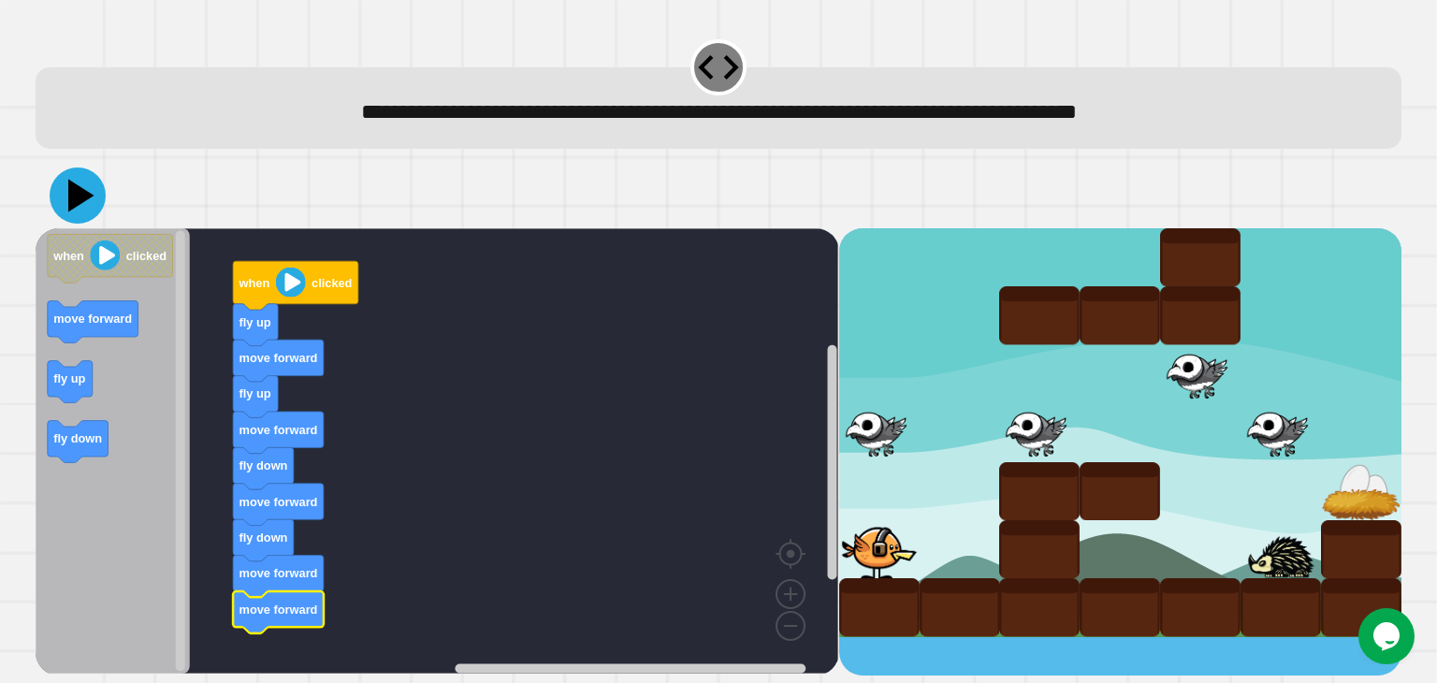
click at [59, 189] on icon at bounding box center [78, 195] width 56 height 56
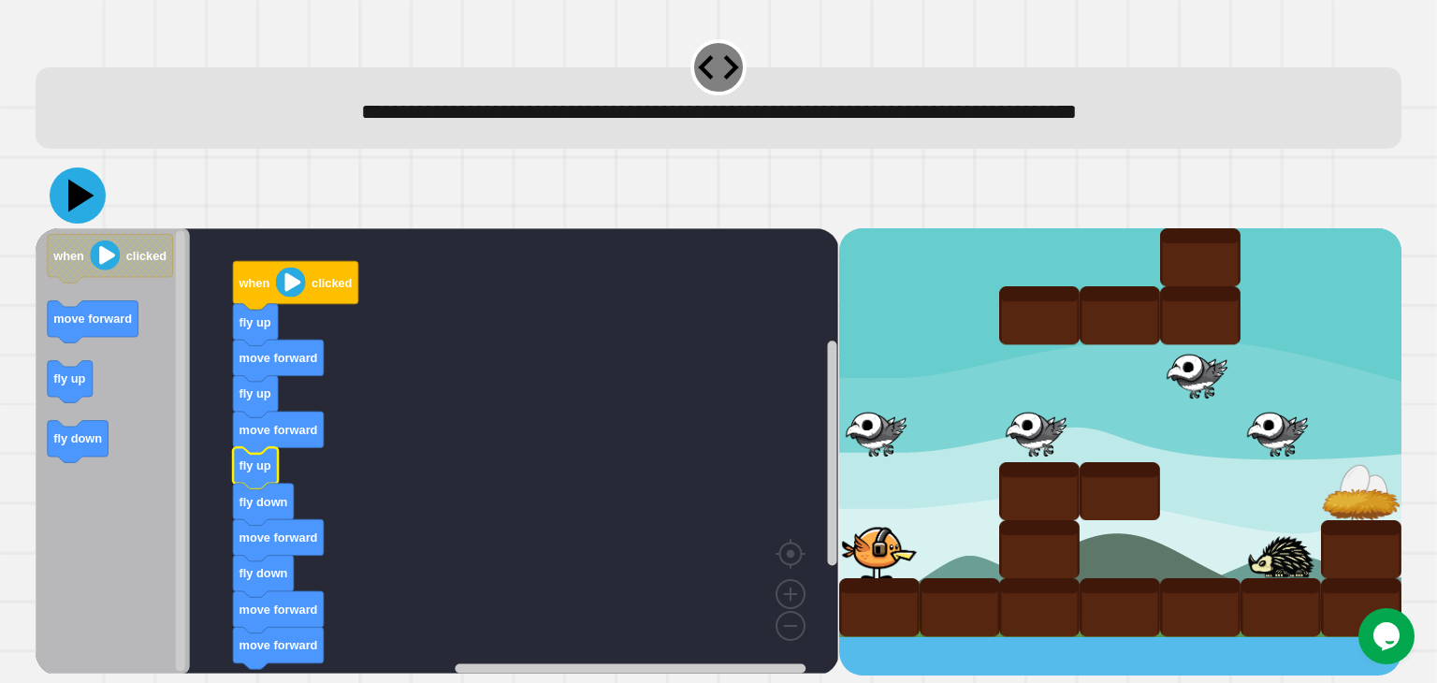
click at [81, 190] on icon at bounding box center [78, 195] width 56 height 56
click at [274, 356] on text "move forward" at bounding box center [278, 358] width 79 height 14
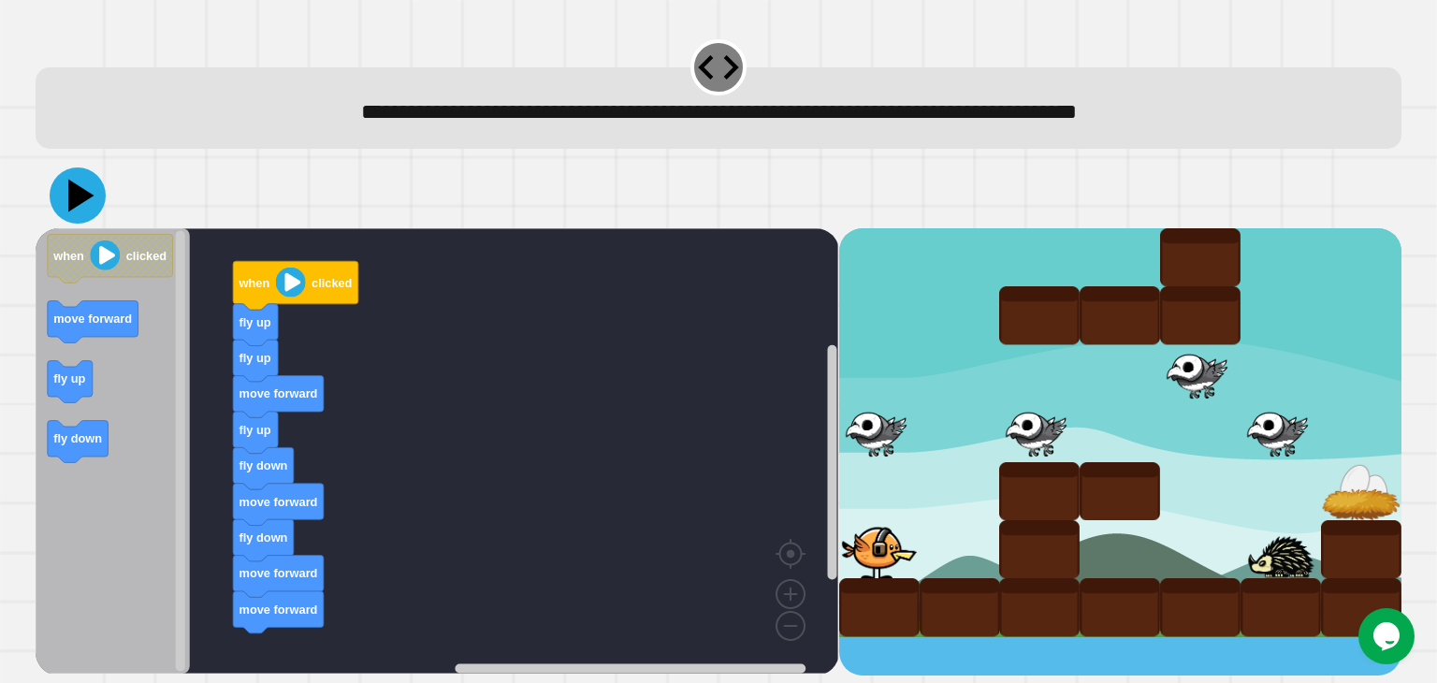
click at [81, 192] on icon at bounding box center [81, 195] width 26 height 33
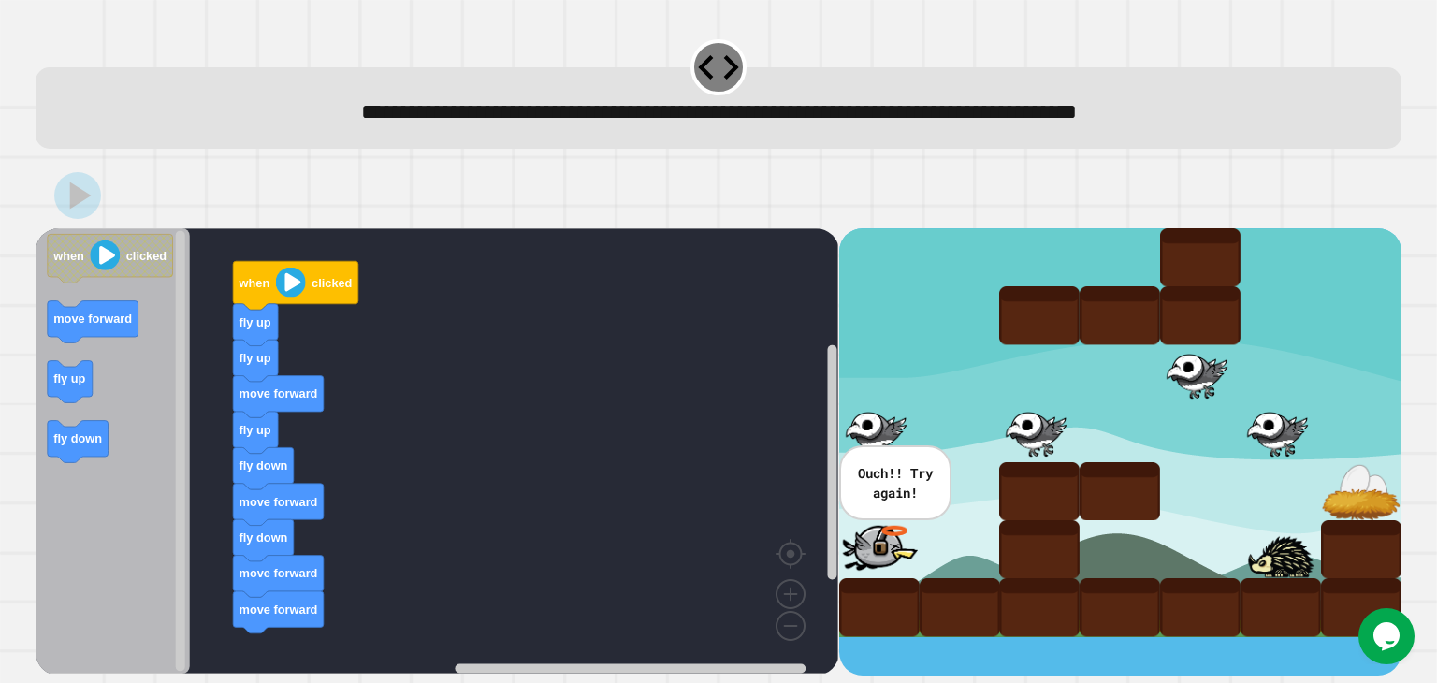
click at [258, 360] on text "fly up" at bounding box center [255, 358] width 32 height 14
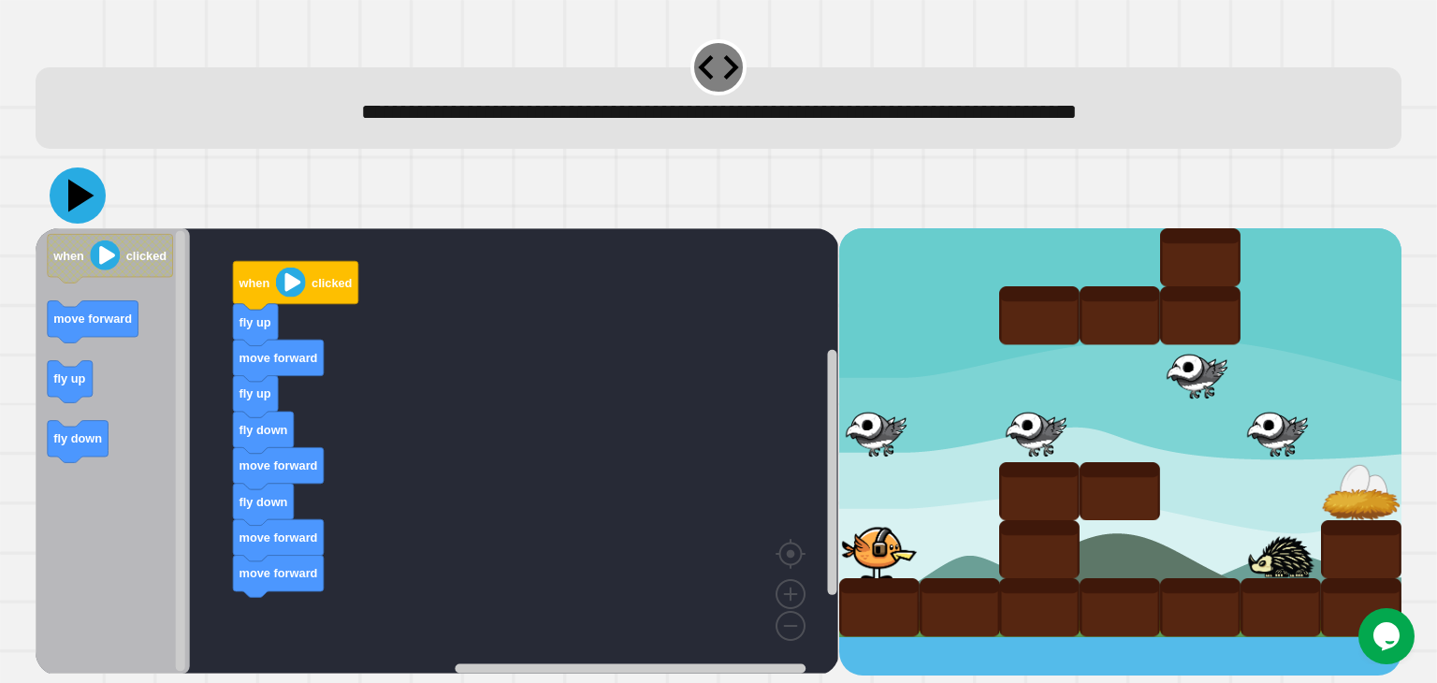
click at [81, 196] on icon at bounding box center [81, 195] width 26 height 33
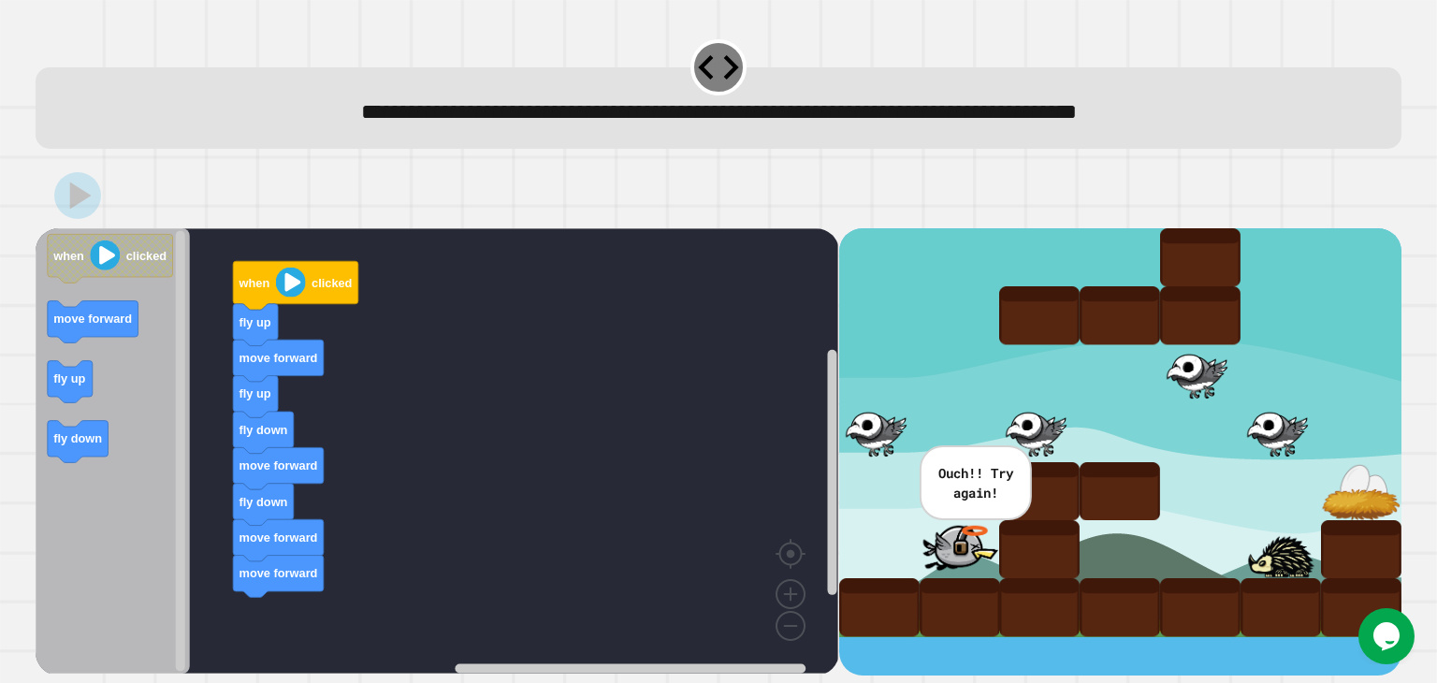
click at [285, 510] on icon "Blockly Workspace" at bounding box center [264, 505] width 61 height 42
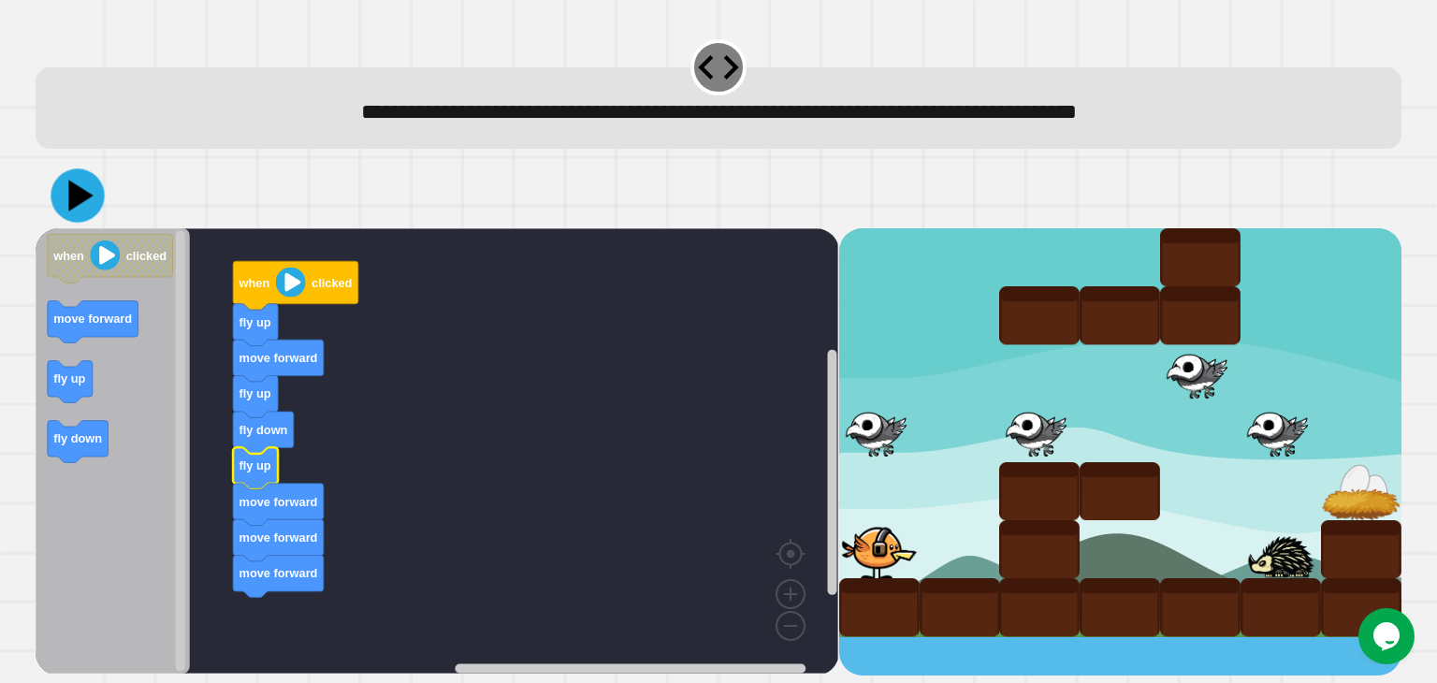
click at [63, 193] on icon at bounding box center [77, 194] width 53 height 53
click at [62, 192] on icon at bounding box center [78, 195] width 56 height 56
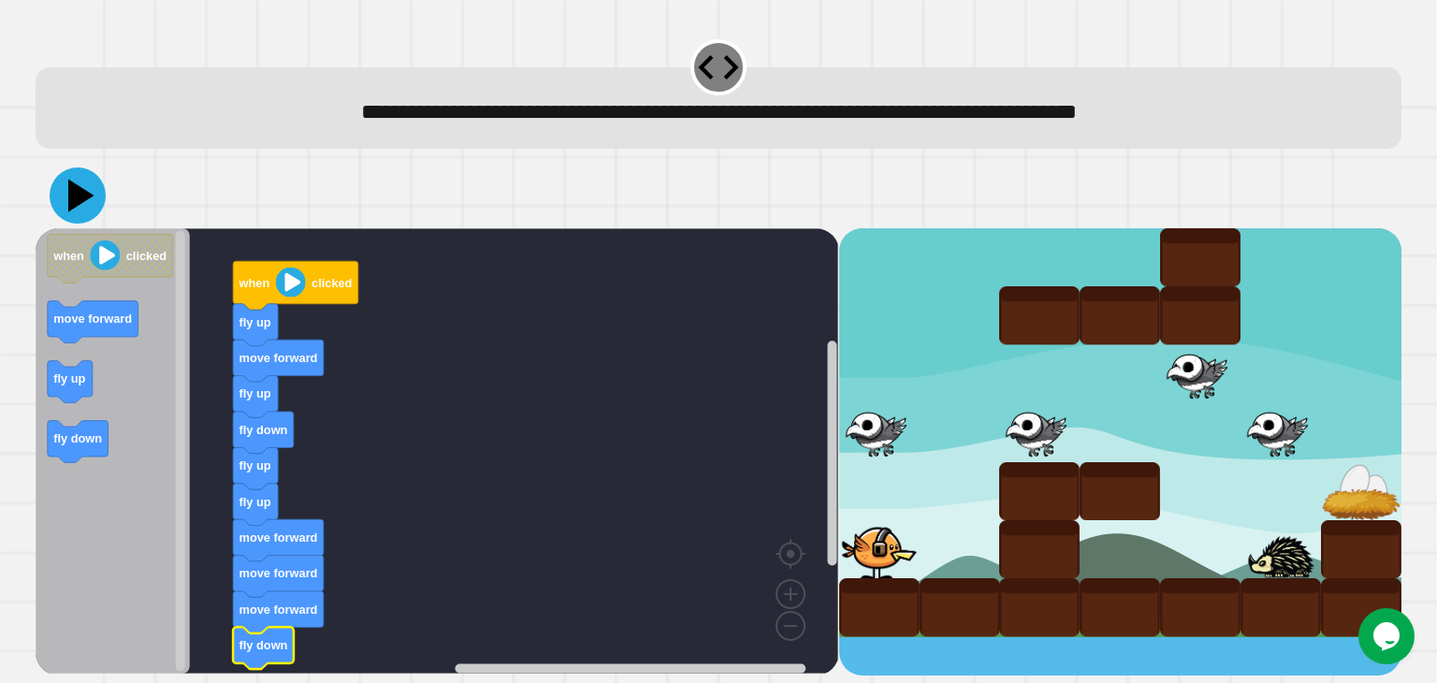
click at [69, 210] on icon at bounding box center [78, 195] width 56 height 56
click at [293, 613] on text "move forward" at bounding box center [278, 609] width 79 height 14
click at [88, 215] on icon at bounding box center [77, 195] width 47 height 47
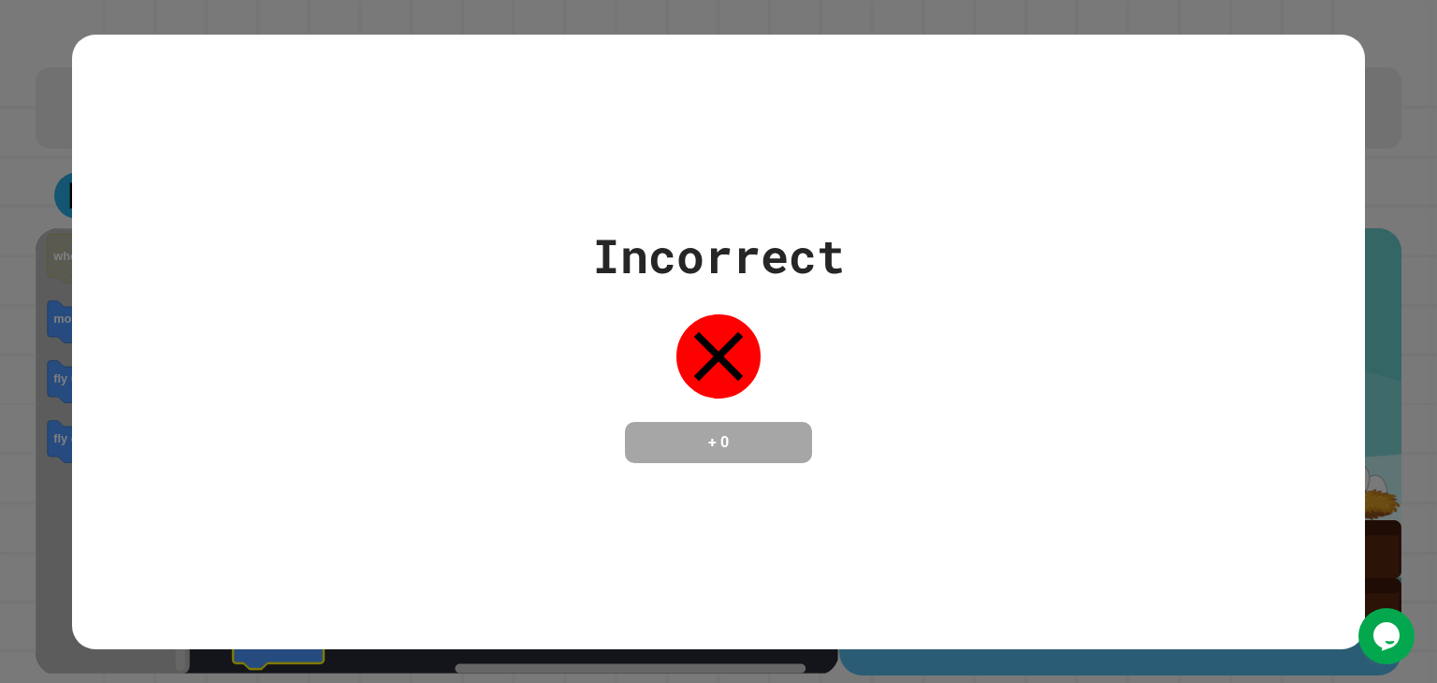
click at [1421, 51] on div "Incorrect + 0" at bounding box center [718, 341] width 1437 height 683
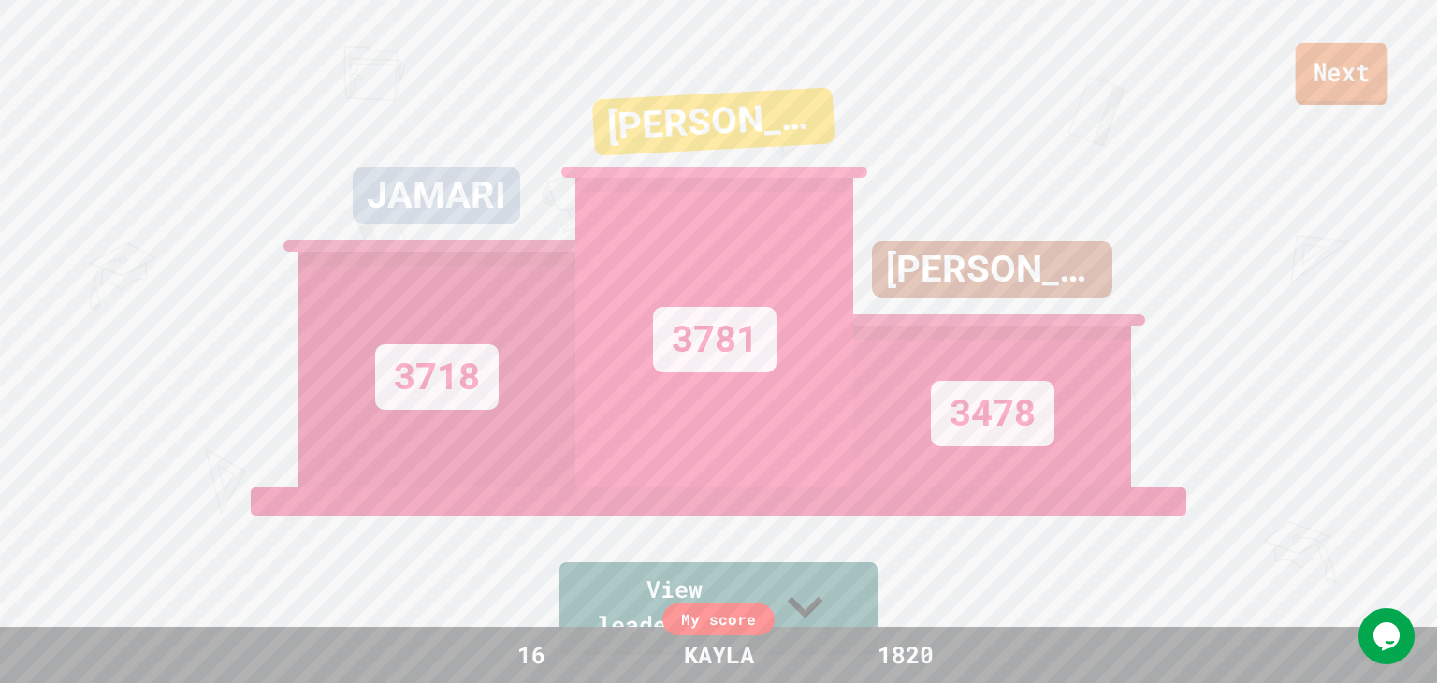
click at [1306, 59] on link "Next" at bounding box center [1342, 74] width 93 height 62
